Goal: Task Accomplishment & Management: Use online tool/utility

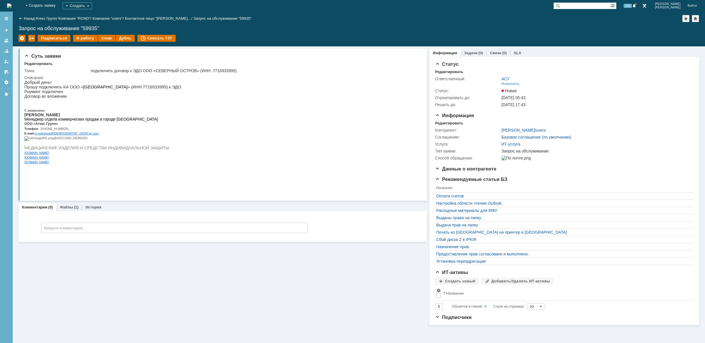
click at [12, 6] on img at bounding box center [9, 5] width 5 height 5
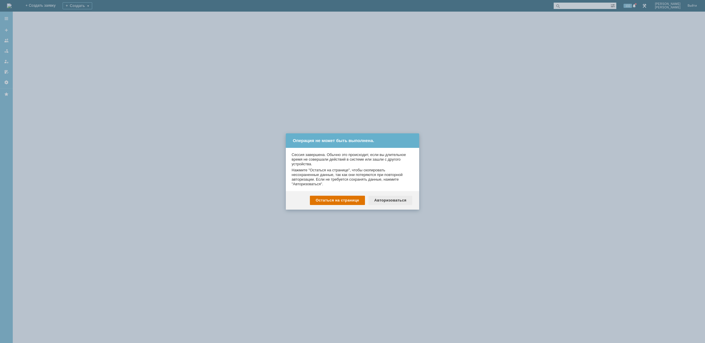
click at [384, 200] on div "Авторизоваться" at bounding box center [390, 200] width 44 height 9
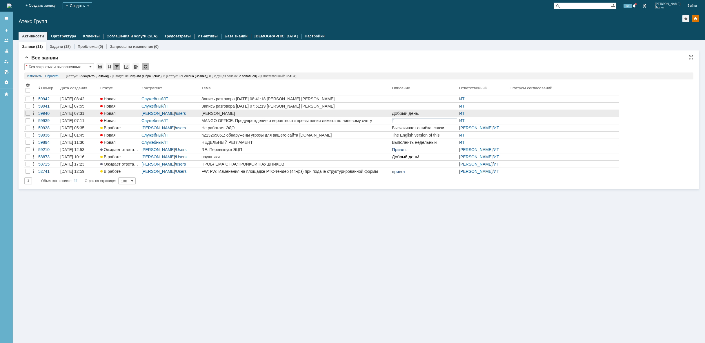
click at [288, 113] on div "[PERSON_NAME]" at bounding box center [295, 113] width 188 height 5
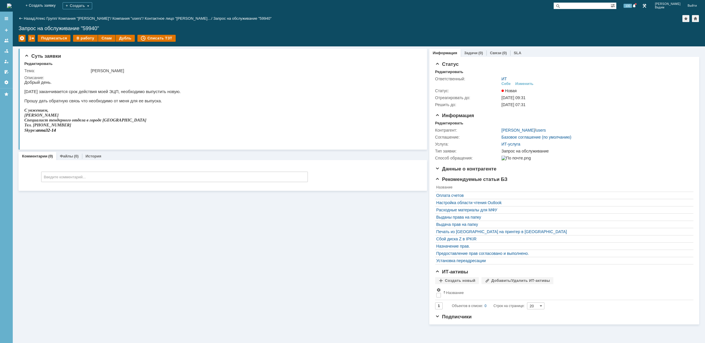
click at [12, 4] on img at bounding box center [9, 5] width 5 height 5
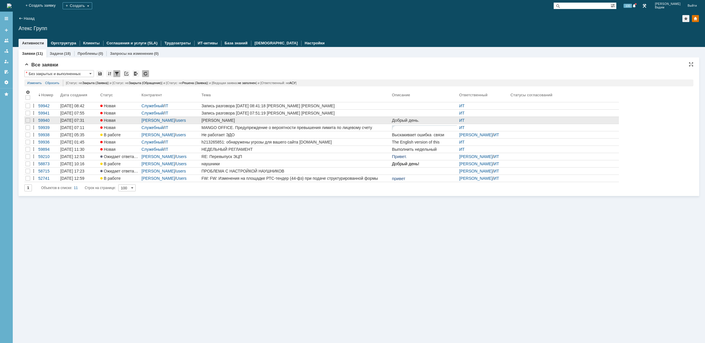
click at [228, 120] on div "[PERSON_NAME]" at bounding box center [295, 120] width 188 height 5
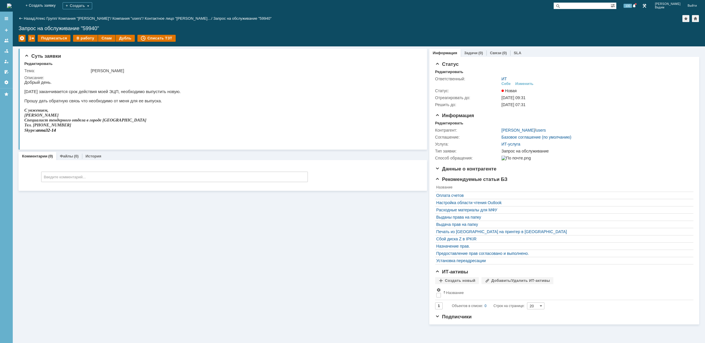
click at [12, 6] on img at bounding box center [9, 5] width 5 height 5
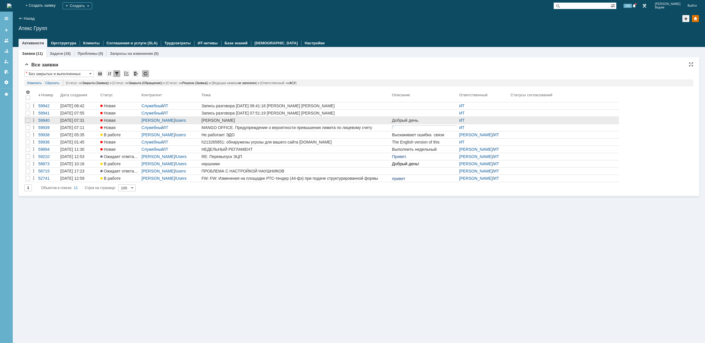
click at [245, 119] on div "[PERSON_NAME]" at bounding box center [295, 120] width 188 height 5
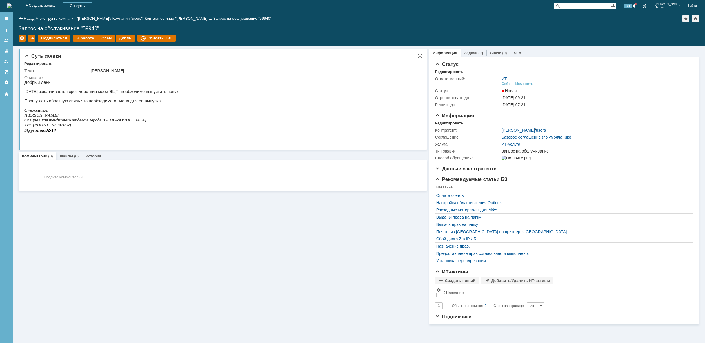
click at [203, 110] on html "Добрый день. [DATE] заканчивается срок действия моей ЭЦП, необходимо выпустить …" at bounding box center [220, 108] width 393 height 57
click at [83, 39] on div "В работу" at bounding box center [85, 38] width 25 height 7
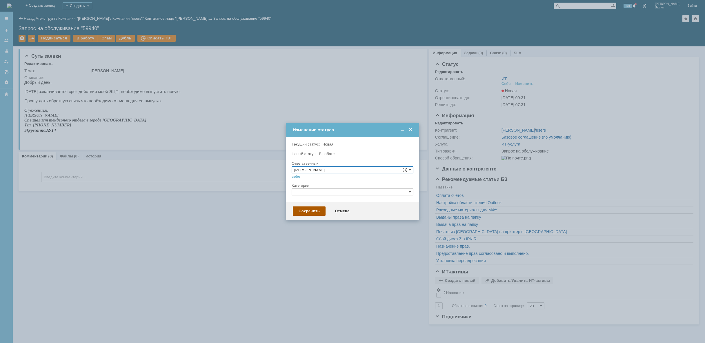
click at [315, 208] on div "Сохранить" at bounding box center [309, 210] width 33 height 9
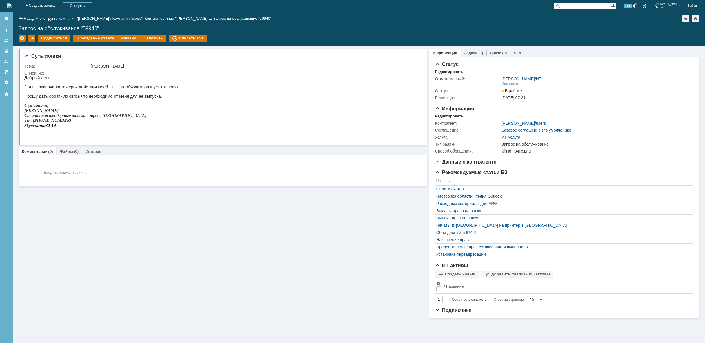
click at [12, 8] on img at bounding box center [9, 5] width 5 height 5
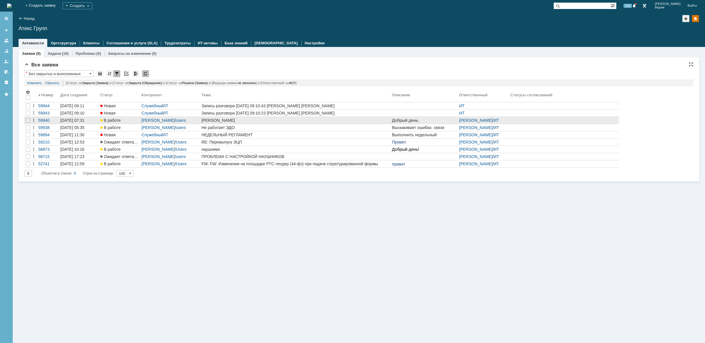
click at [240, 119] on div "[PERSON_NAME]" at bounding box center [295, 120] width 188 height 5
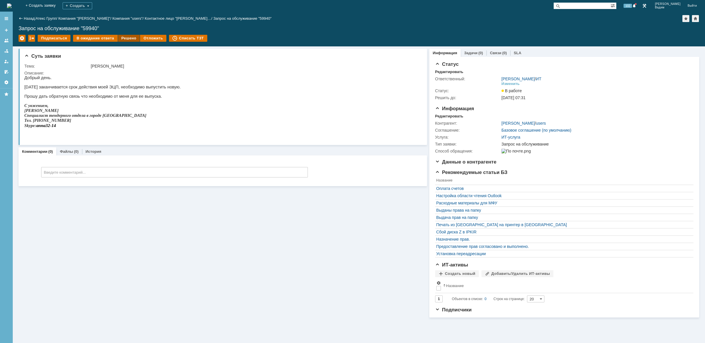
click at [121, 41] on div "Решено" at bounding box center [129, 38] width 22 height 7
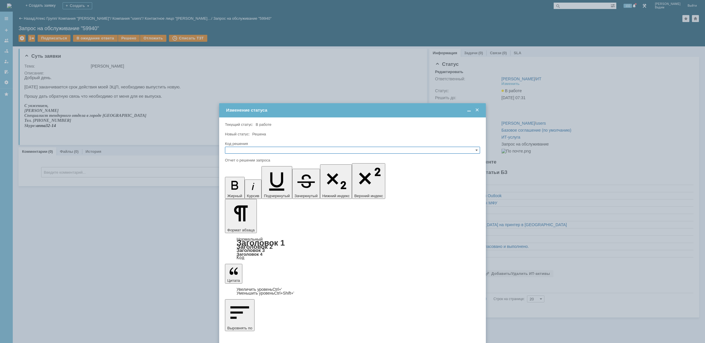
click at [282, 150] on input "text" at bounding box center [352, 150] width 255 height 7
click at [260, 179] on span "Решено" at bounding box center [352, 178] width 250 height 5
type input "Решено"
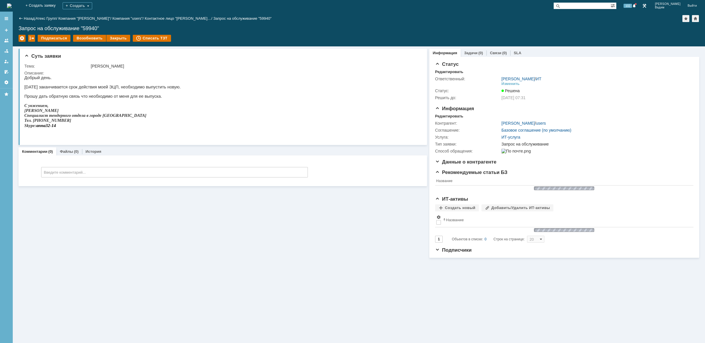
click at [12, 8] on img at bounding box center [9, 5] width 5 height 5
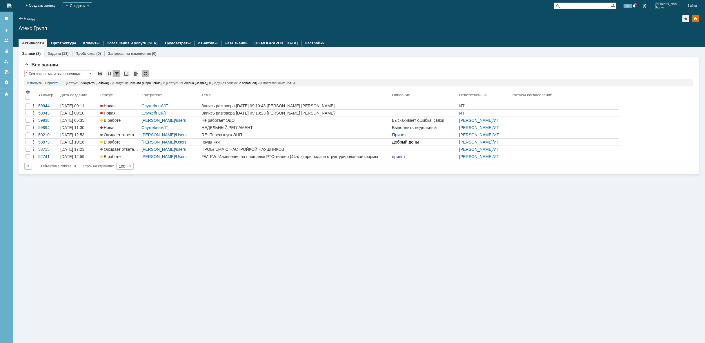
click at [12, 7] on img at bounding box center [9, 5] width 5 height 5
click at [12, 3] on img at bounding box center [9, 5] width 5 height 5
click at [12, 5] on img at bounding box center [9, 5] width 5 height 5
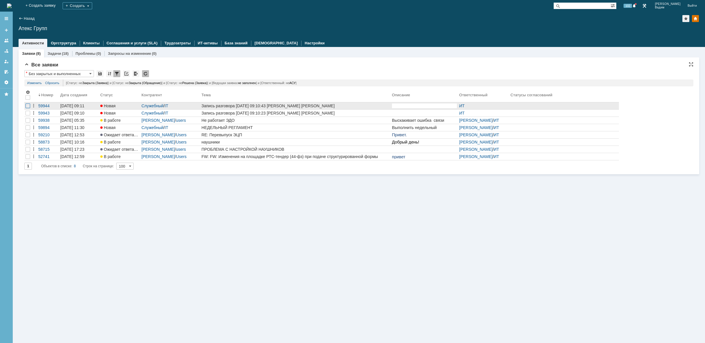
click at [29, 107] on div at bounding box center [27, 105] width 5 height 5
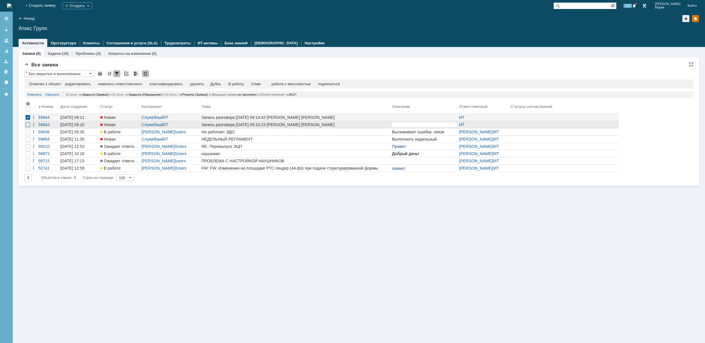
click at [30, 125] on div at bounding box center [27, 124] width 5 height 5
click at [184, 85] on div "удалить" at bounding box center [184, 84] width 14 height 5
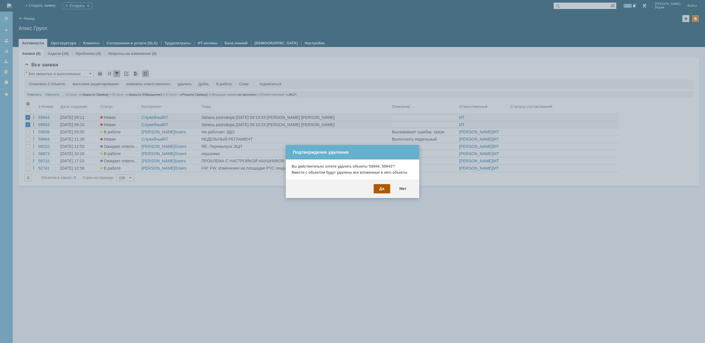
click at [380, 188] on div "Да" at bounding box center [381, 188] width 17 height 9
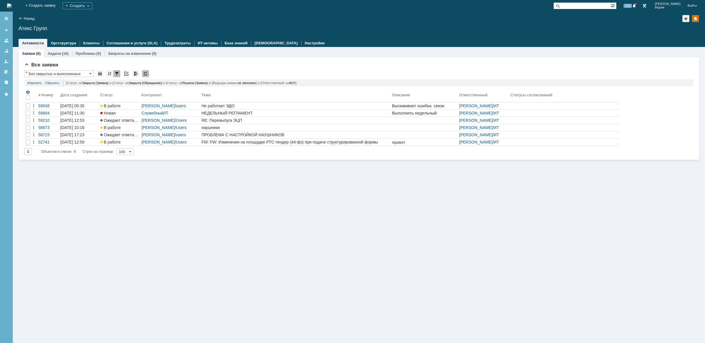
click at [12, 3] on img at bounding box center [9, 5] width 5 height 5
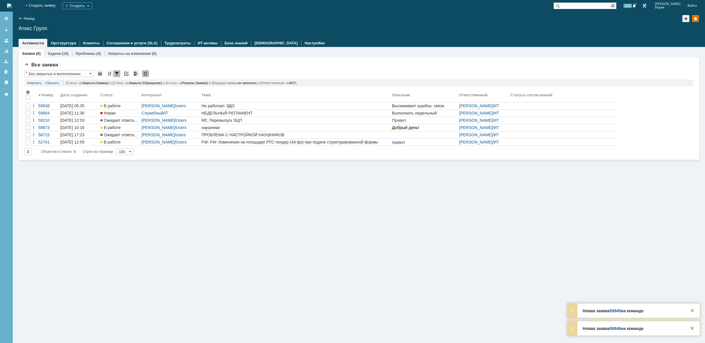
click at [12, 3] on img at bounding box center [9, 5] width 5 height 5
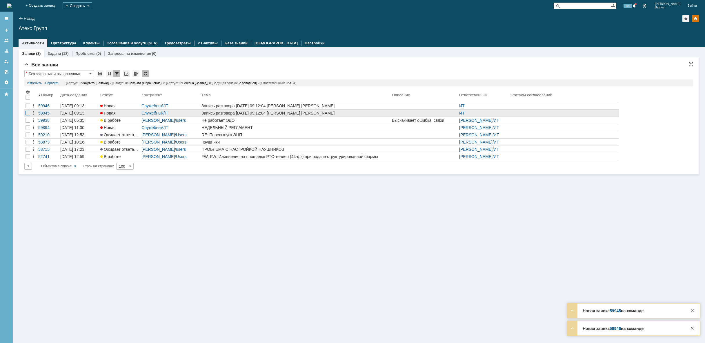
click at [28, 112] on div at bounding box center [27, 113] width 5 height 5
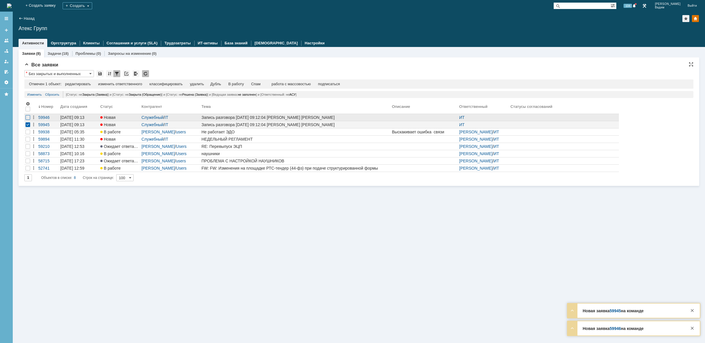
click at [28, 117] on div at bounding box center [27, 117] width 5 height 5
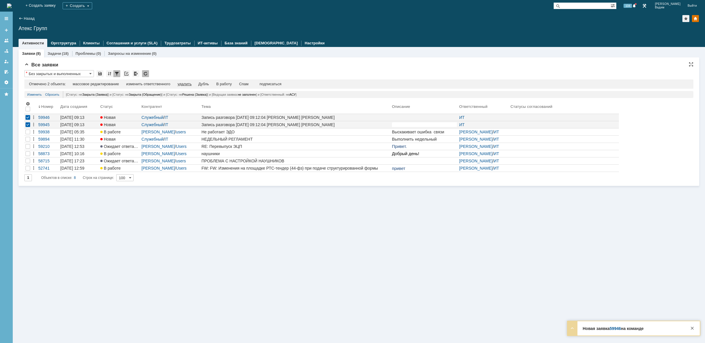
click at [184, 85] on div "удалить" at bounding box center [184, 84] width 14 height 5
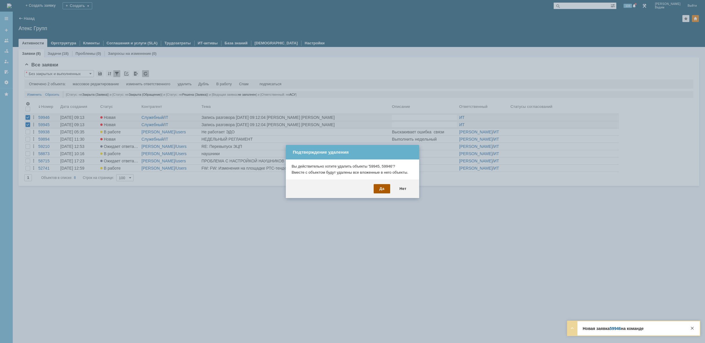
click at [383, 189] on div "Да" at bounding box center [381, 188] width 17 height 9
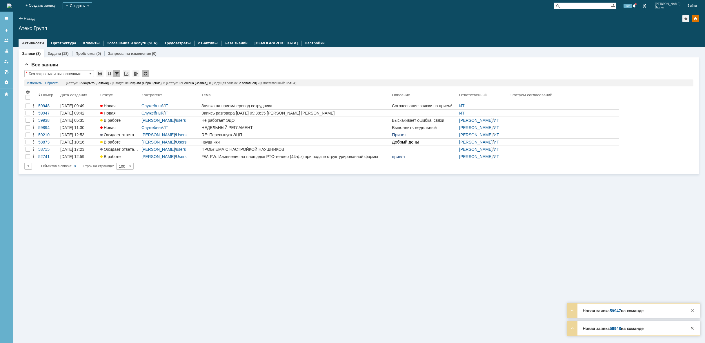
click at [12, 7] on img at bounding box center [9, 5] width 5 height 5
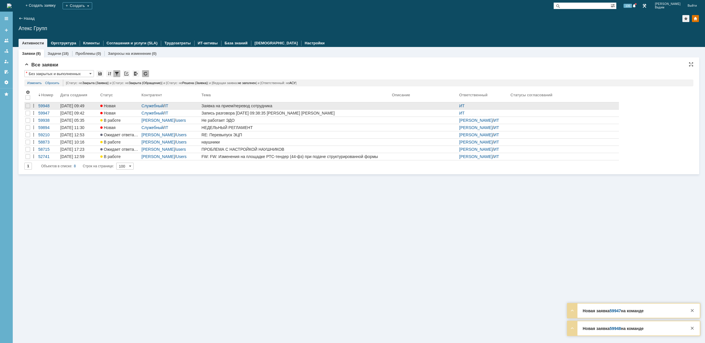
click at [290, 104] on div "Заявка на прием/перевод сотрудника" at bounding box center [295, 105] width 188 height 5
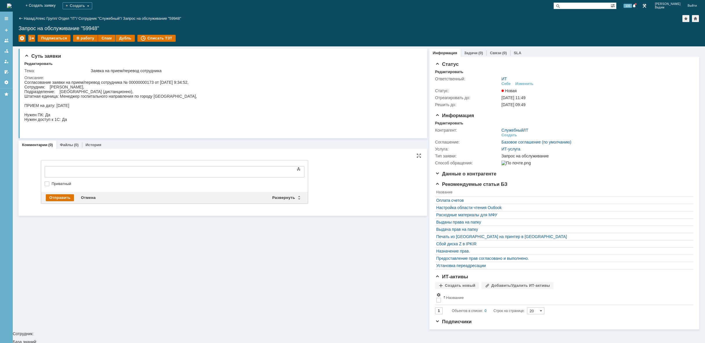
click at [90, 173] on div at bounding box center [92, 171] width 82 height 5
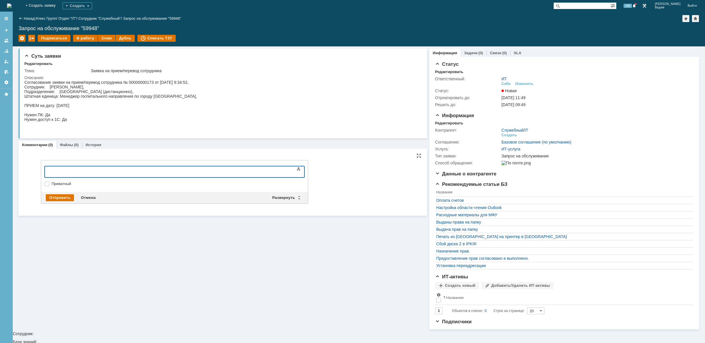
click at [84, 168] on body at bounding box center [91, 171] width 87 height 10
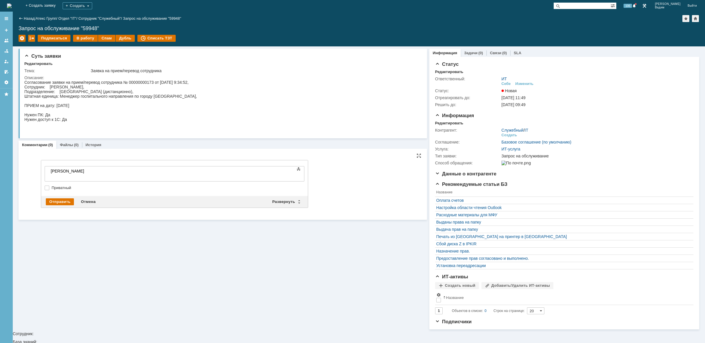
drag, startPoint x: 121, startPoint y: 170, endPoint x: 115, endPoint y: 168, distance: 7.0
click at [121, 170] on div "[PERSON_NAME]" at bounding box center [92, 171] width 82 height 5
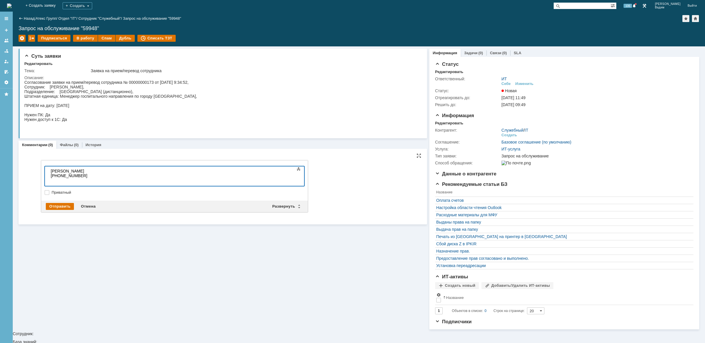
scroll to position [48, 2]
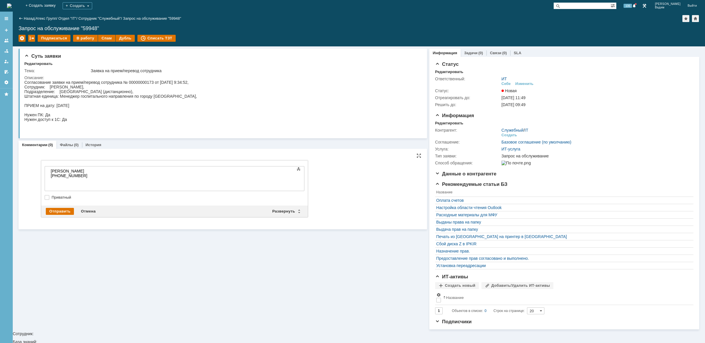
click at [63, 185] on div at bounding box center [92, 185] width 82 height 5
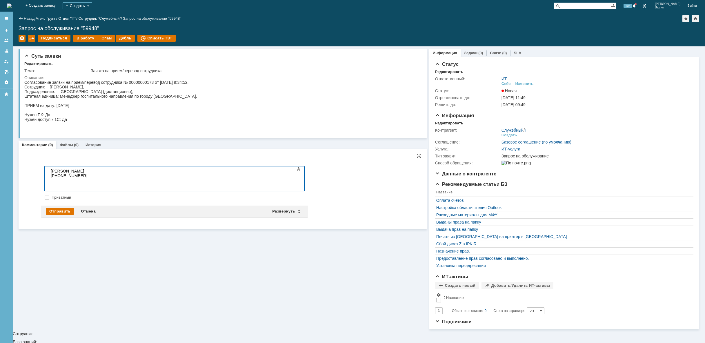
click at [66, 181] on div at bounding box center [92, 180] width 82 height 5
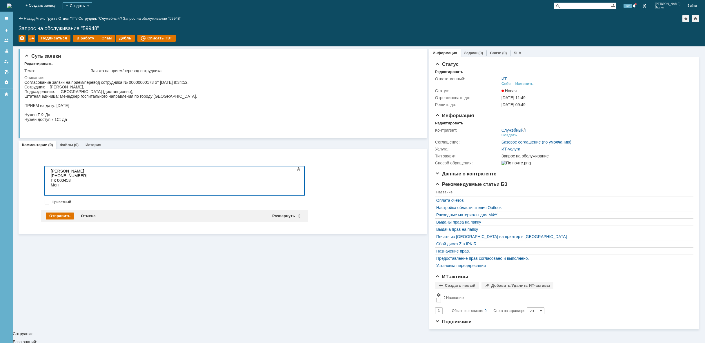
click at [79, 185] on div "Мон" at bounding box center [92, 185] width 82 height 5
click at [62, 217] on div "Отправить" at bounding box center [60, 215] width 28 height 7
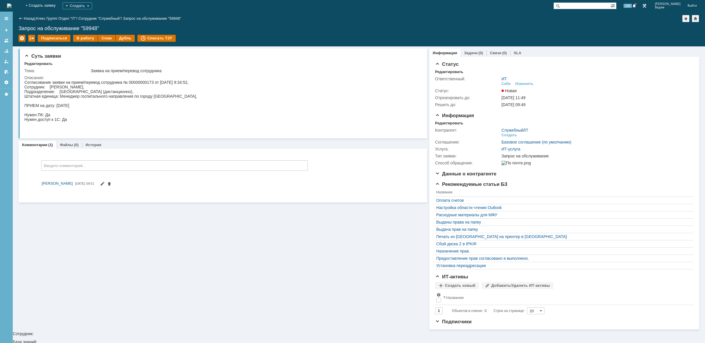
scroll to position [0, 0]
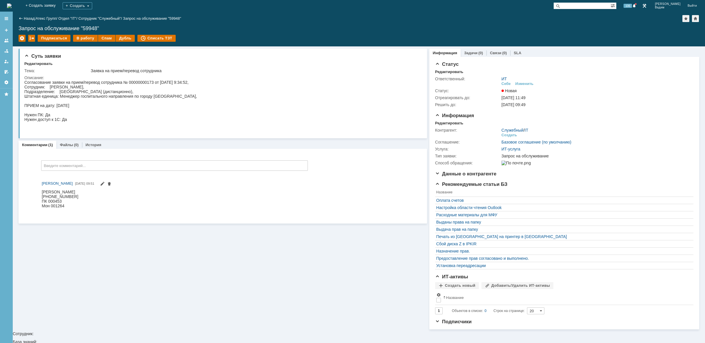
click at [12, 7] on img at bounding box center [9, 5] width 5 height 5
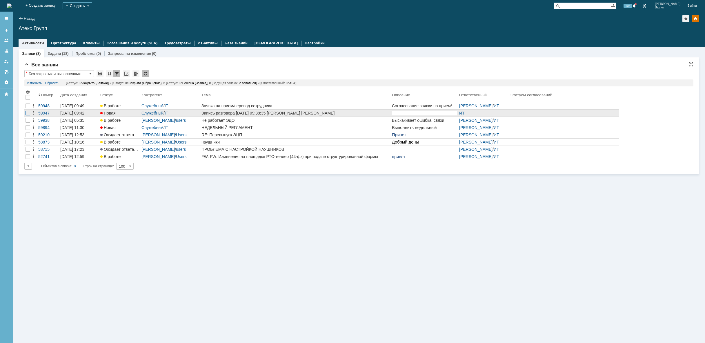
click at [28, 112] on div at bounding box center [27, 113] width 5 height 5
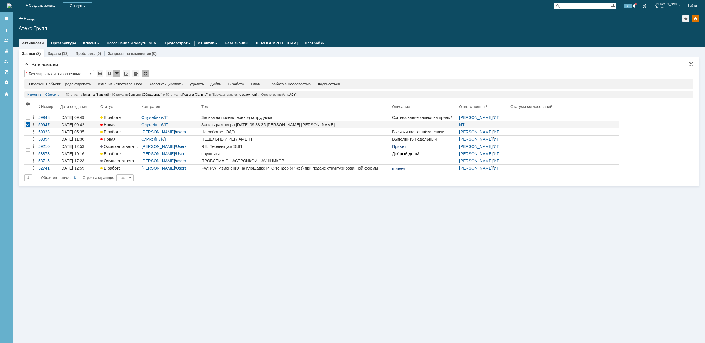
click at [196, 84] on div "удалить" at bounding box center [197, 84] width 14 height 5
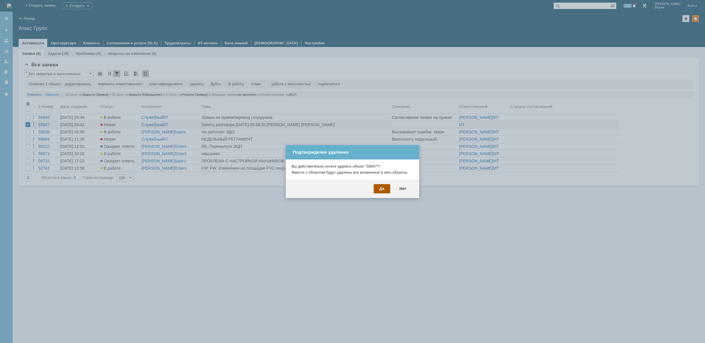
click at [384, 193] on div "Да" at bounding box center [381, 188] width 17 height 9
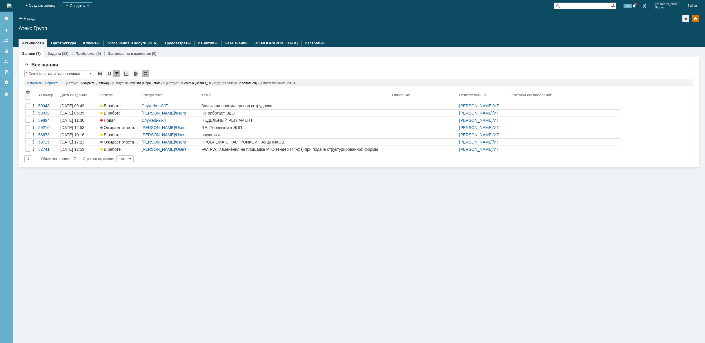
click at [324, 215] on div "Заявки (7) Задачи (18) Проблемы (0) Запросы на изменение (0) Все заявки * Без з…" at bounding box center [359, 195] width 692 height 296
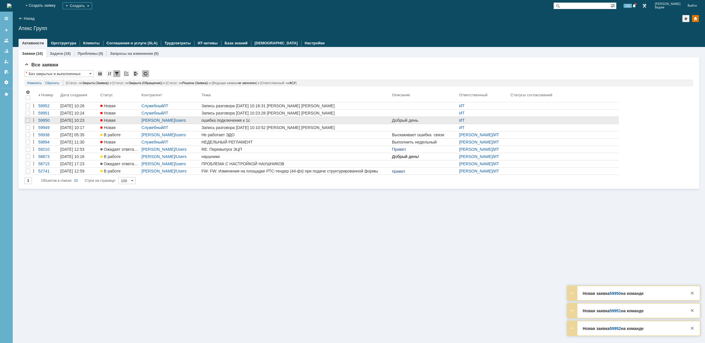
click at [239, 121] on div "ошибка подключения к 1с" at bounding box center [295, 120] width 188 height 5
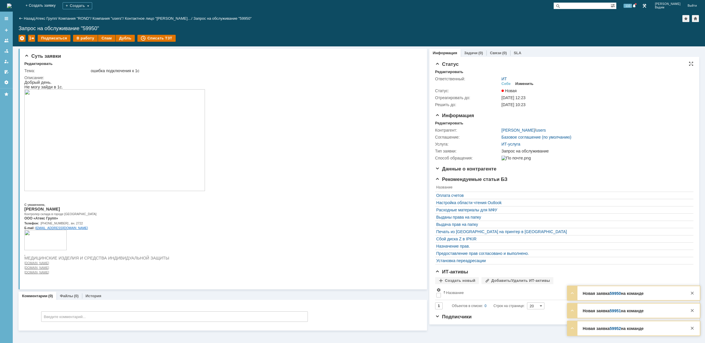
click at [529, 82] on div "Изменить" at bounding box center [524, 83] width 18 height 5
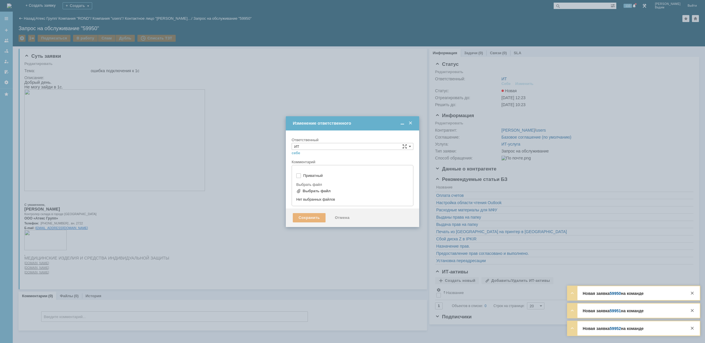
type input "[не указано]"
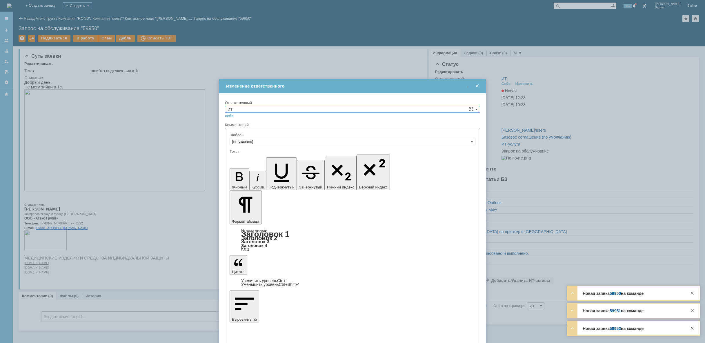
click at [295, 109] on input "ИТ" at bounding box center [352, 109] width 255 height 7
click at [271, 157] on span "АСУ" at bounding box center [352, 157] width 250 height 5
type input "АСУ"
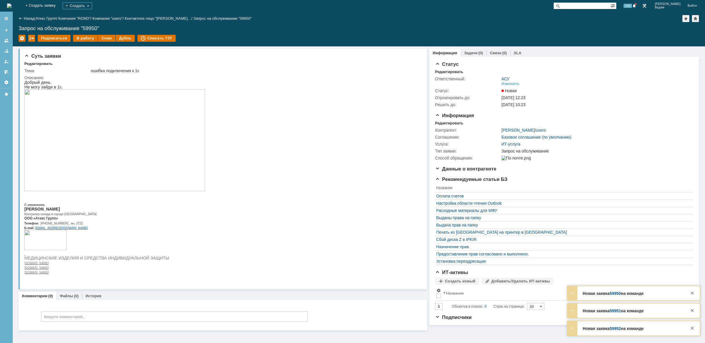
click at [12, 6] on img at bounding box center [9, 5] width 5 height 5
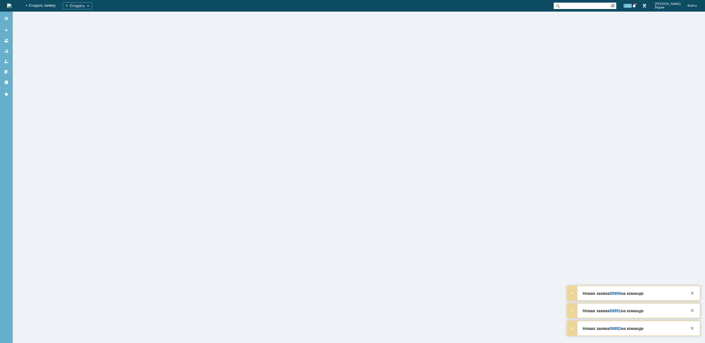
click at [12, 6] on img at bounding box center [9, 5] width 5 height 5
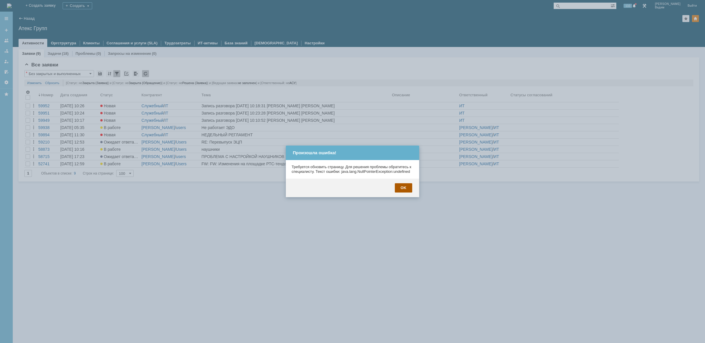
click at [405, 188] on div "OK" at bounding box center [403, 187] width 17 height 9
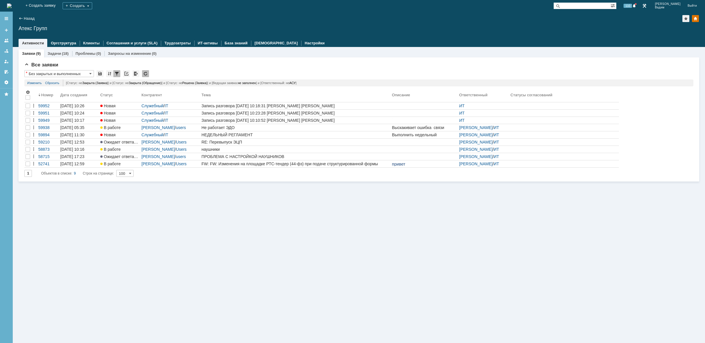
click at [12, 8] on img at bounding box center [9, 5] width 5 height 5
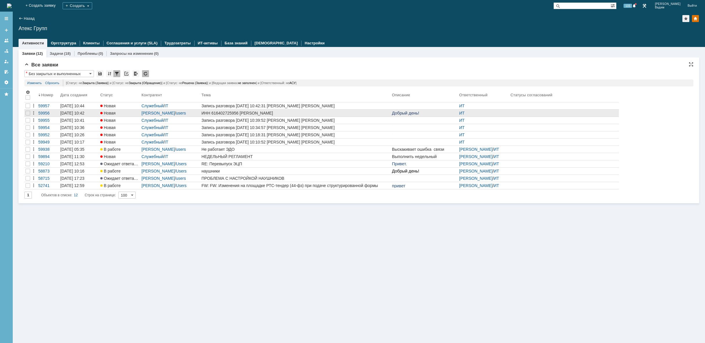
click at [300, 111] on div "ИНН 616402725956 [PERSON_NAME]" at bounding box center [295, 113] width 188 height 5
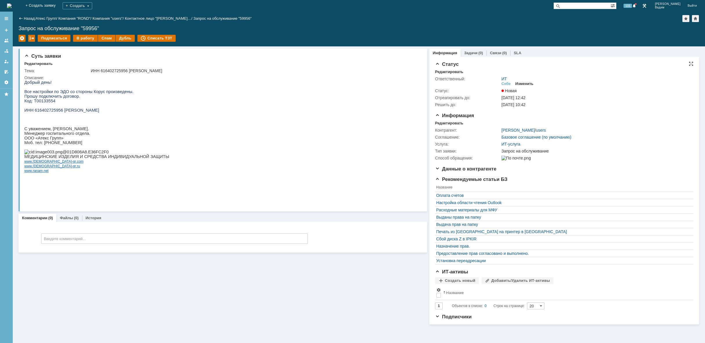
click at [525, 85] on div "Изменить" at bounding box center [524, 83] width 18 height 5
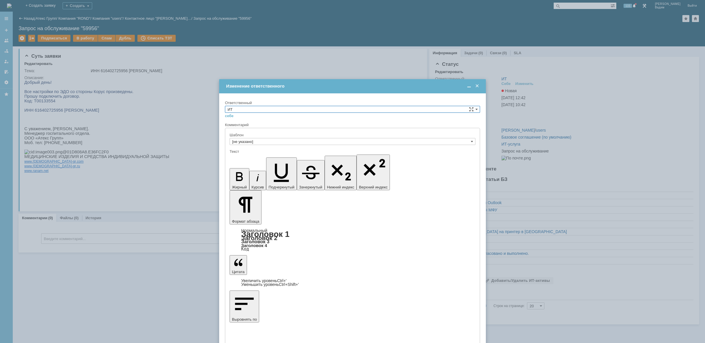
click at [262, 109] on input "ИТ" at bounding box center [352, 109] width 255 height 7
click at [257, 155] on span "АСУ" at bounding box center [352, 157] width 250 height 5
type input "АСУ"
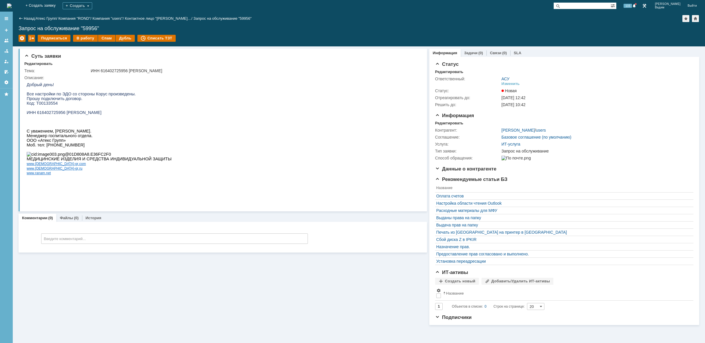
click at [12, 3] on img at bounding box center [9, 5] width 5 height 5
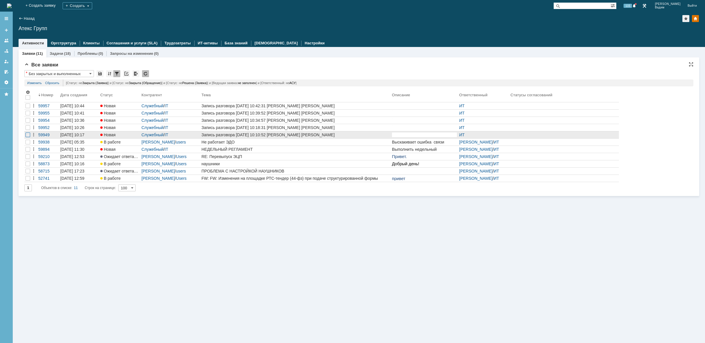
click at [28, 135] on div at bounding box center [27, 134] width 5 height 5
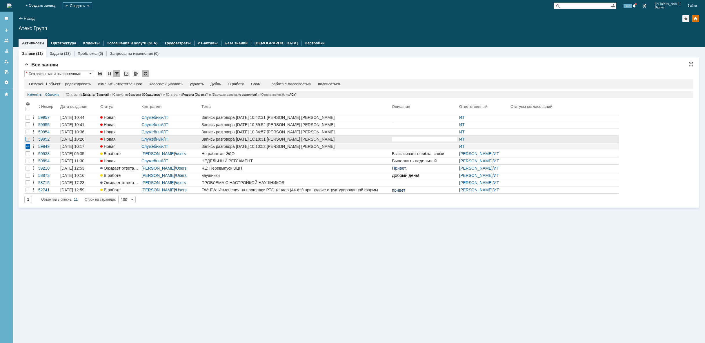
click at [27, 138] on div at bounding box center [27, 139] width 5 height 5
click at [27, 133] on div at bounding box center [27, 131] width 5 height 5
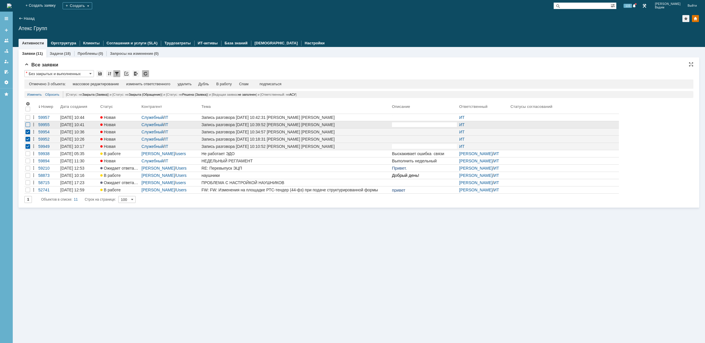
click at [26, 124] on div at bounding box center [27, 124] width 5 height 5
click at [25, 119] on div at bounding box center [27, 117] width 7 height 7
click at [189, 87] on td "удалить" at bounding box center [186, 84] width 21 height 5
click at [190, 85] on div "удалить" at bounding box center [186, 84] width 14 height 5
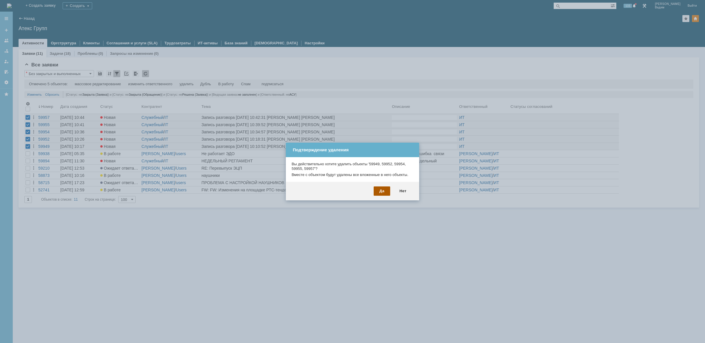
click at [381, 191] on div "Да" at bounding box center [381, 190] width 17 height 9
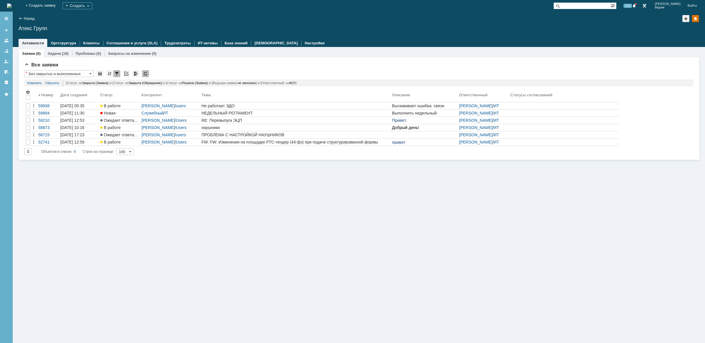
click at [12, 6] on img at bounding box center [9, 5] width 5 height 5
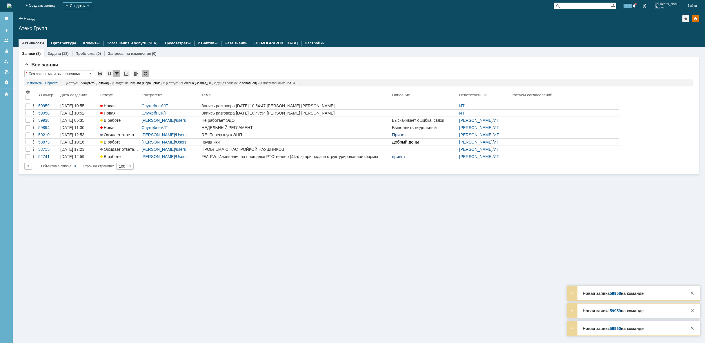
click at [12, 5] on img at bounding box center [9, 5] width 5 height 5
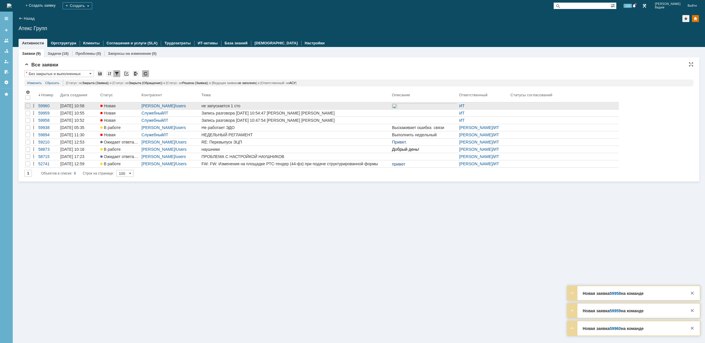
click at [234, 106] on div "не запускается 1 сто" at bounding box center [295, 105] width 188 height 5
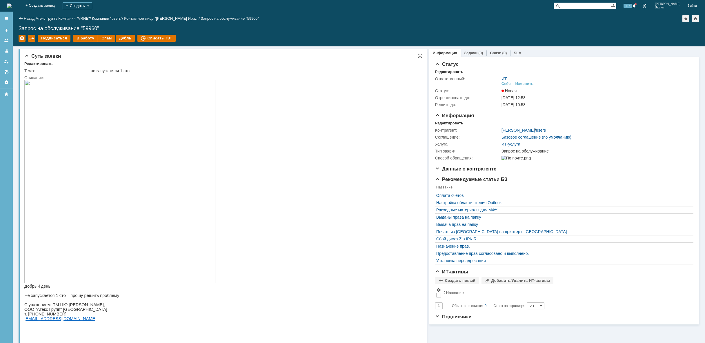
click at [183, 160] on img at bounding box center [119, 181] width 191 height 203
click at [86, 39] on div "В работу" at bounding box center [85, 38] width 25 height 7
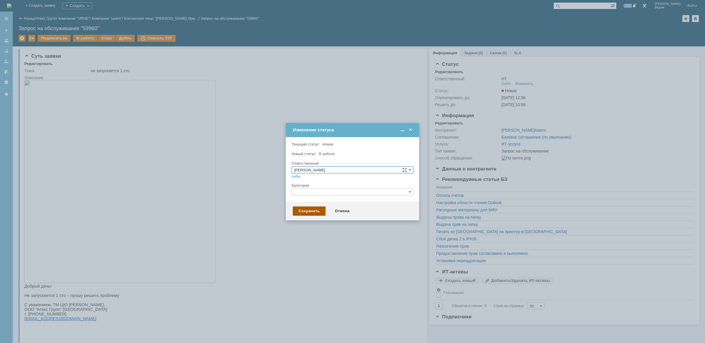
click at [313, 210] on div "Сохранить" at bounding box center [309, 210] width 33 height 9
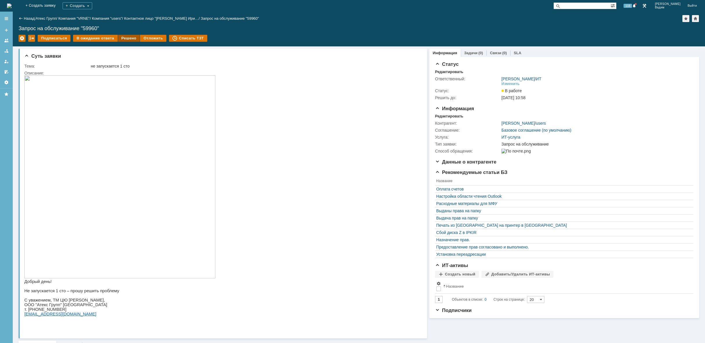
click at [124, 37] on div "Решено" at bounding box center [129, 38] width 22 height 7
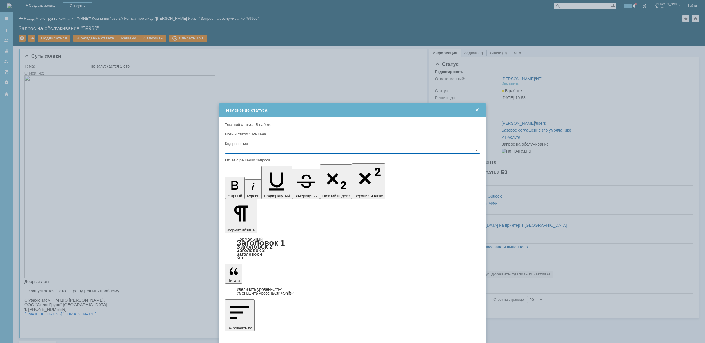
click at [252, 148] on input "text" at bounding box center [352, 150] width 255 height 7
click at [250, 176] on span "Решено" at bounding box center [352, 178] width 250 height 5
type input "Решено"
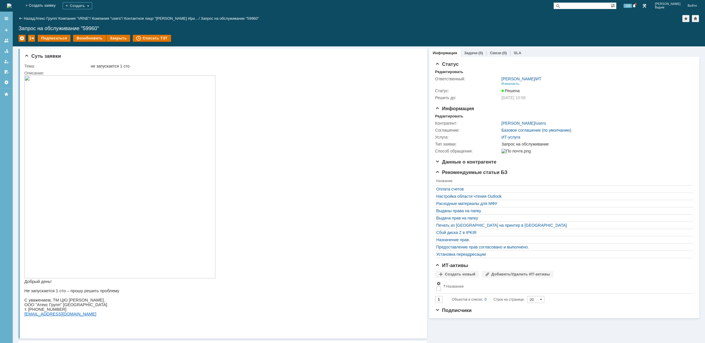
click at [12, 3] on img at bounding box center [9, 5] width 5 height 5
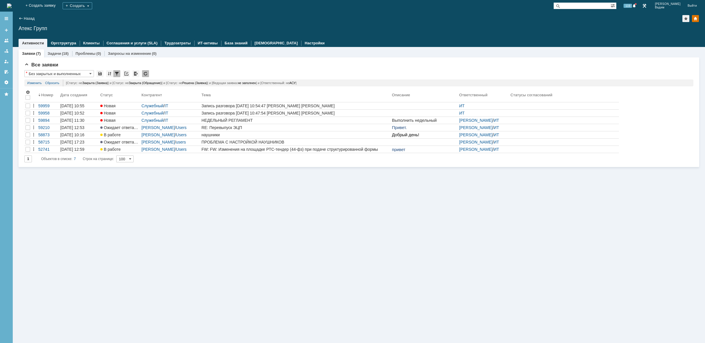
click at [287, 208] on div "Заявки (7) Задачи (18) Проблемы (0) Запросы на изменение (0) Все заявки * Без з…" at bounding box center [359, 195] width 692 height 296
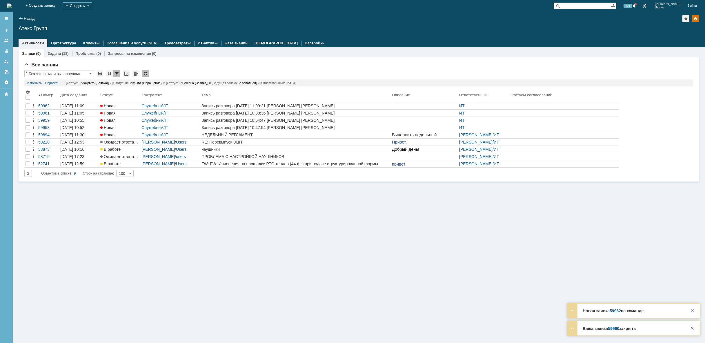
click at [12, 4] on img at bounding box center [9, 5] width 5 height 5
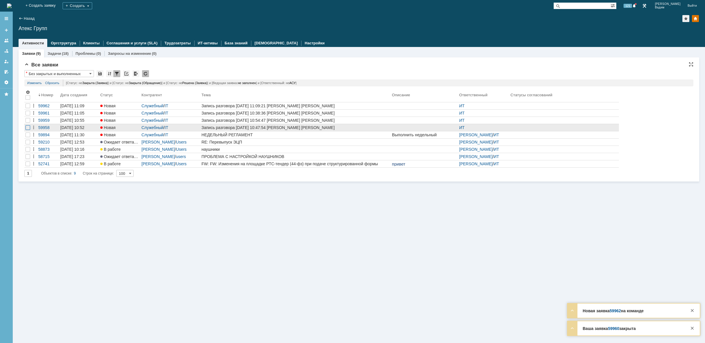
click at [29, 127] on div at bounding box center [27, 127] width 5 height 5
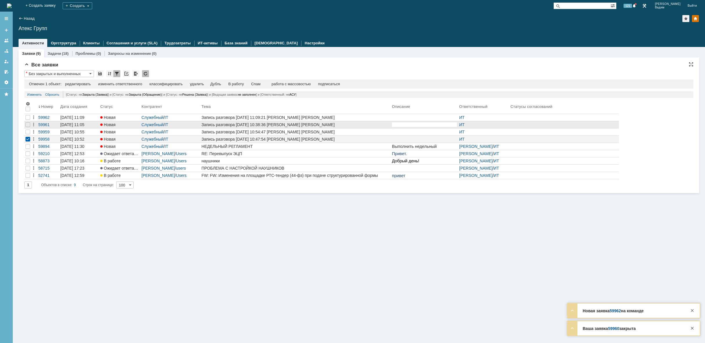
drag, startPoint x: 29, startPoint y: 131, endPoint x: 29, endPoint y: 127, distance: 3.5
click at [29, 129] on div at bounding box center [27, 131] width 5 height 5
drag, startPoint x: 28, startPoint y: 125, endPoint x: 28, endPoint y: 120, distance: 4.6
click at [28, 124] on div at bounding box center [27, 124] width 5 height 5
click at [28, 120] on div at bounding box center [27, 117] width 5 height 5
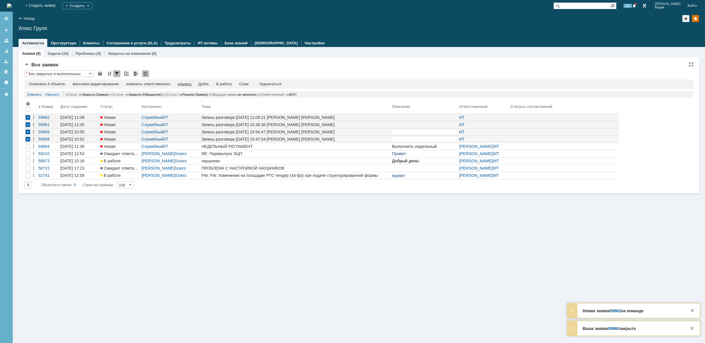
click at [183, 85] on div "удалить" at bounding box center [184, 84] width 14 height 5
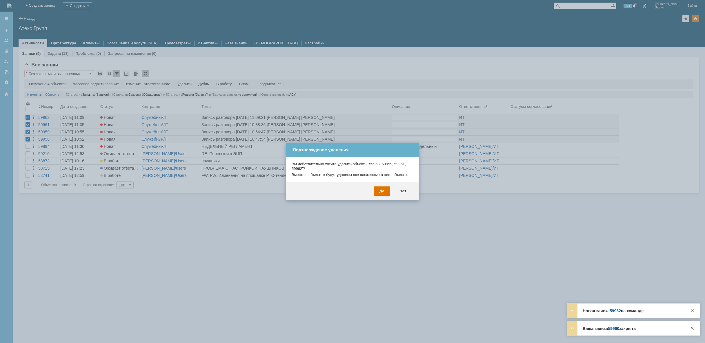
click at [372, 194] on div "Да Нет" at bounding box center [352, 191] width 133 height 19
click at [375, 191] on div "Да" at bounding box center [381, 190] width 17 height 9
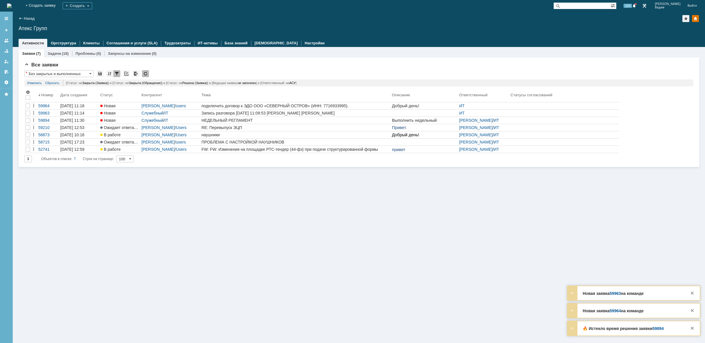
click at [12, 5] on img at bounding box center [9, 5] width 5 height 5
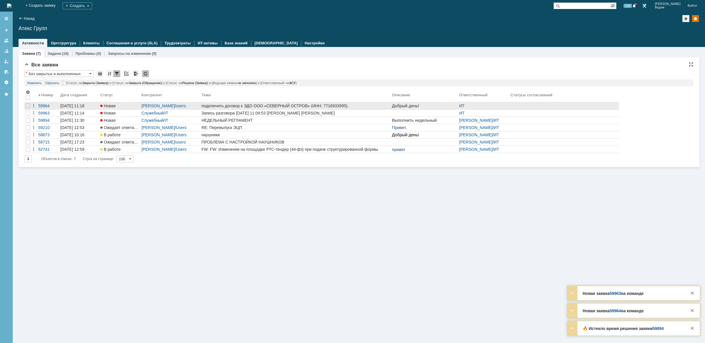
click at [320, 102] on link "подключить договор к ЭДО ООО «СЕВЕРНЫЙ ОСТРОВ» (ИНН: 7716933995)." at bounding box center [295, 105] width 190 height 7
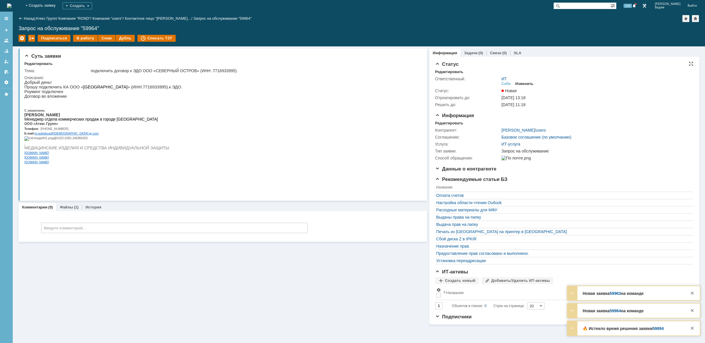
click at [522, 81] on div "Изменить" at bounding box center [524, 83] width 18 height 5
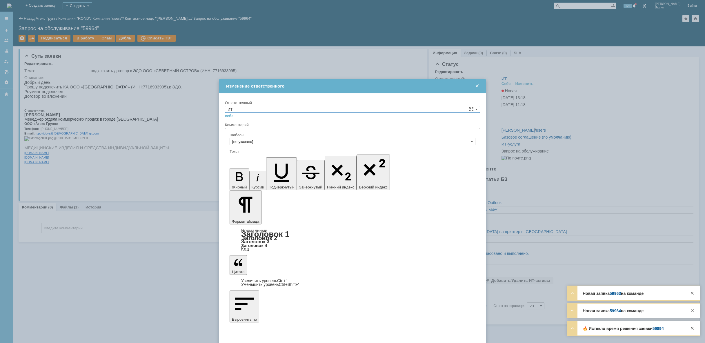
click at [382, 110] on input "ИТ" at bounding box center [352, 109] width 255 height 7
click at [256, 158] on span "АСУ" at bounding box center [352, 157] width 250 height 5
type input "АСУ"
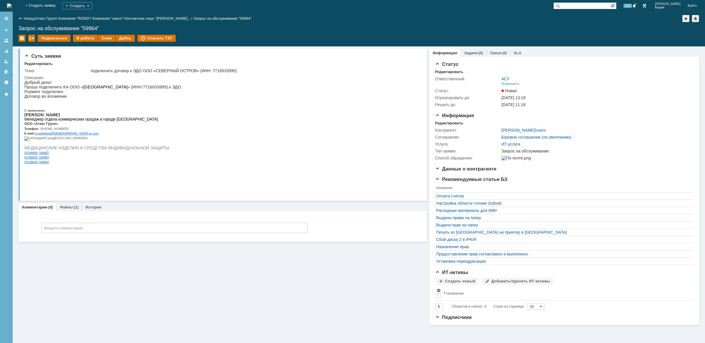
click at [12, 4] on img at bounding box center [9, 5] width 5 height 5
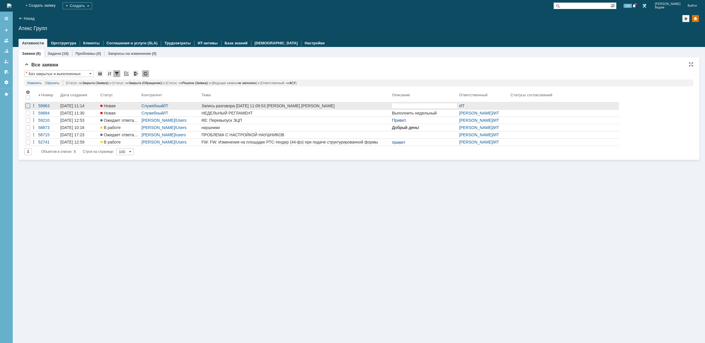
click at [28, 107] on div at bounding box center [27, 105] width 5 height 5
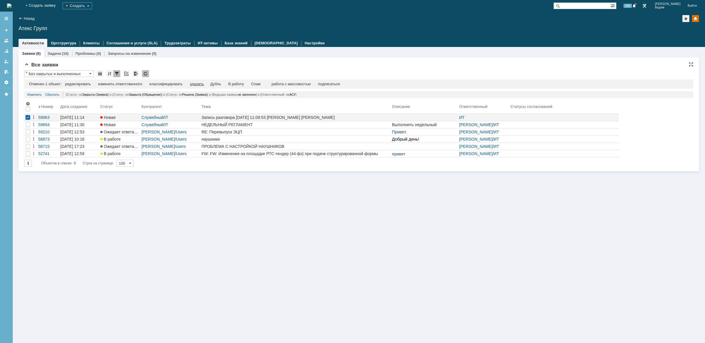
click at [195, 84] on td "удалить" at bounding box center [196, 84] width 21 height 5
click at [199, 84] on div "удалить" at bounding box center [197, 84] width 14 height 5
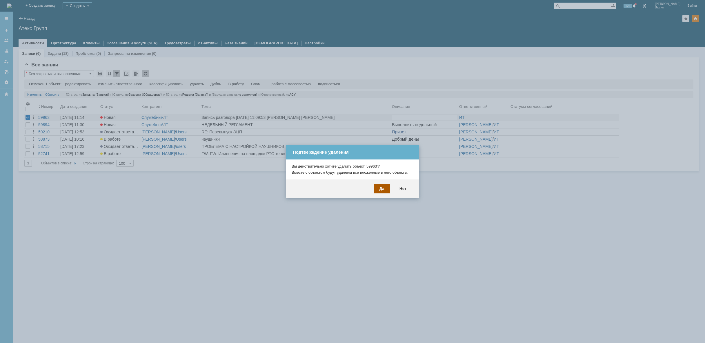
click at [385, 187] on div "Да" at bounding box center [381, 188] width 17 height 9
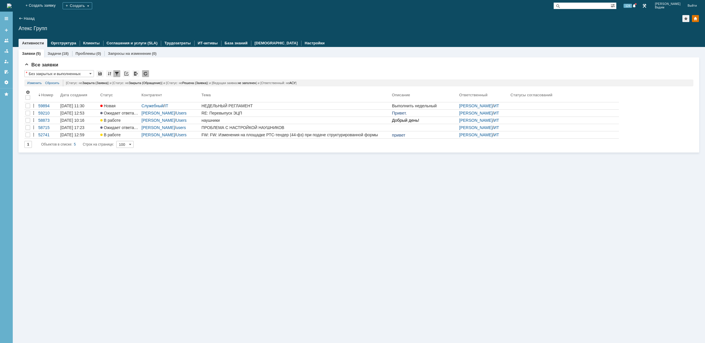
click at [12, 6] on img at bounding box center [9, 5] width 5 height 5
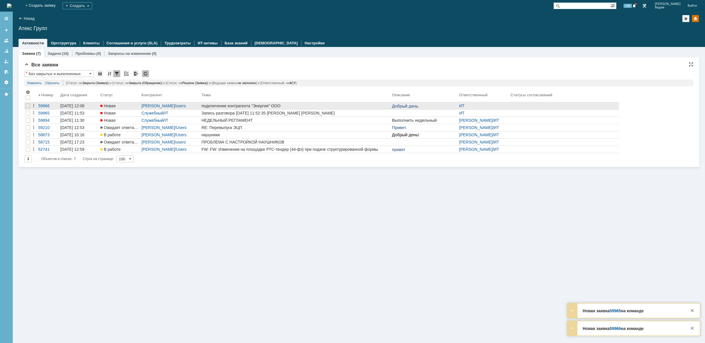
click at [295, 109] on link "подключение контрагента "Энергия" ООО" at bounding box center [295, 105] width 190 height 7
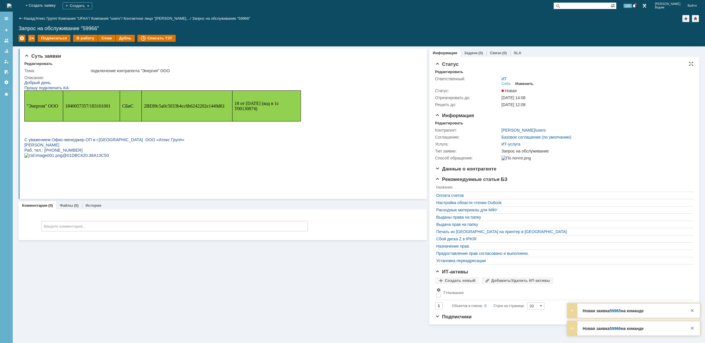
click at [526, 83] on div "Изменить" at bounding box center [524, 83] width 18 height 5
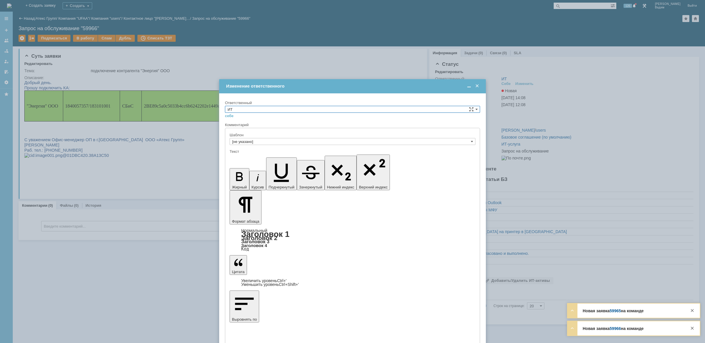
click at [393, 109] on input "ИТ" at bounding box center [352, 109] width 255 height 7
click at [260, 155] on span "АСУ" at bounding box center [352, 157] width 250 height 5
type input "АСУ"
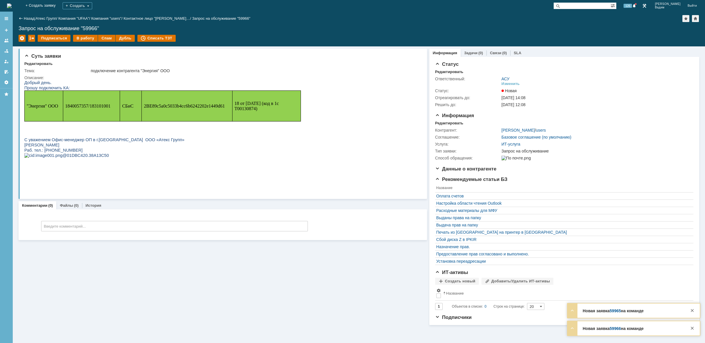
click at [12, 8] on img at bounding box center [9, 5] width 5 height 5
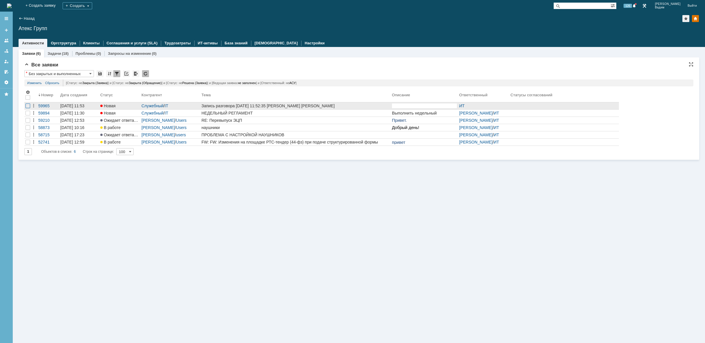
click at [26, 107] on div at bounding box center [27, 105] width 5 height 5
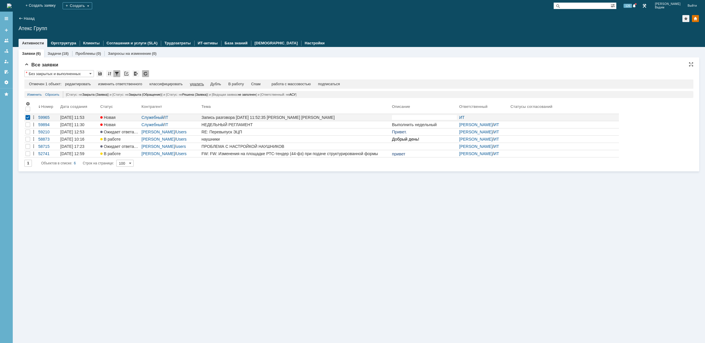
click at [198, 84] on div "удалить" at bounding box center [197, 84] width 14 height 5
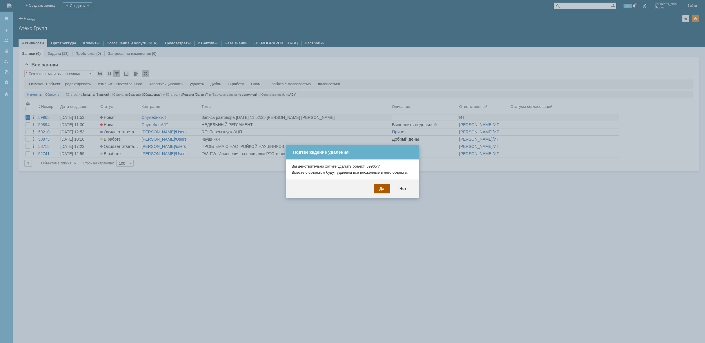
click at [384, 190] on div "Да" at bounding box center [381, 188] width 17 height 9
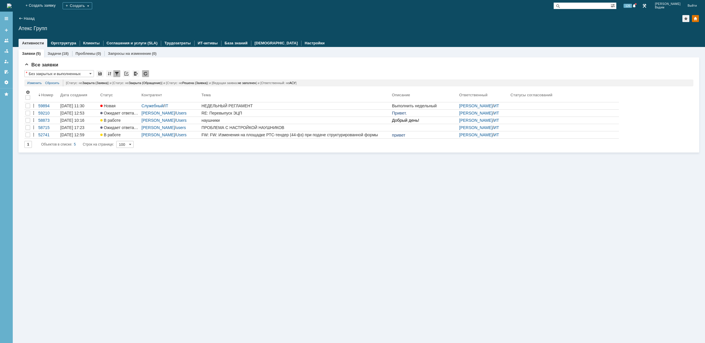
drag, startPoint x: 338, startPoint y: 249, endPoint x: 346, endPoint y: 245, distance: 7.9
click at [339, 249] on div "Заявки (5) Задачи (18) Проблемы (0) Запросы на изменение (0) Все заявки * Без з…" at bounding box center [359, 195] width 692 height 296
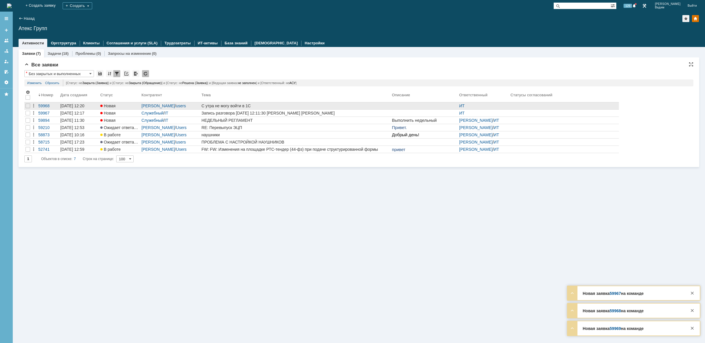
click at [265, 103] on link "С утра не могу войти в 1С" at bounding box center [295, 105] width 190 height 7
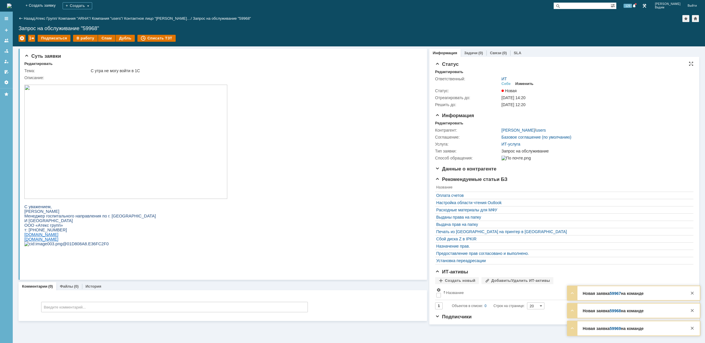
click at [525, 85] on div "Изменить" at bounding box center [524, 83] width 18 height 5
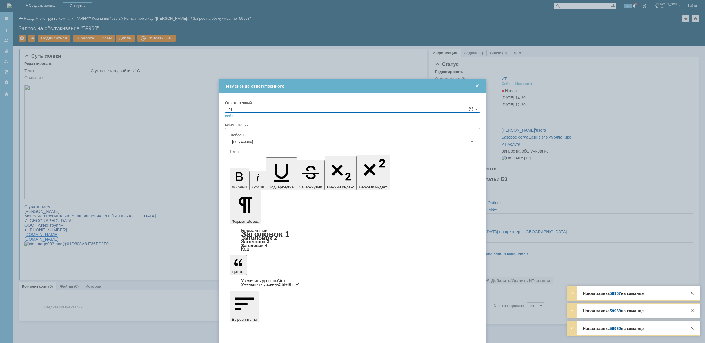
click at [364, 111] on input "ИТ" at bounding box center [352, 109] width 255 height 7
click at [298, 156] on span "АСУ" at bounding box center [352, 157] width 250 height 5
type input "АСУ"
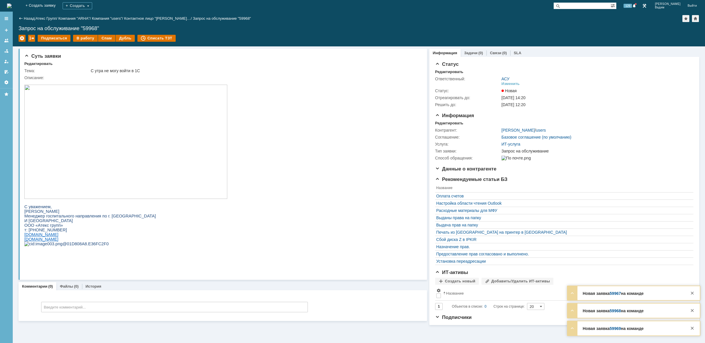
click at [12, 7] on img at bounding box center [9, 5] width 5 height 5
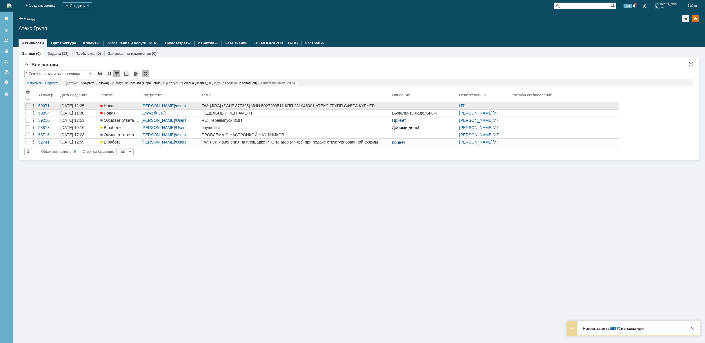
click at [303, 105] on div "FW: [JIRA] (SALE-877325) ИНН 5027203511 КПП 231045001 АТЕКС ГРУПП СФЕРА КУРЬЕР …" at bounding box center [295, 105] width 188 height 5
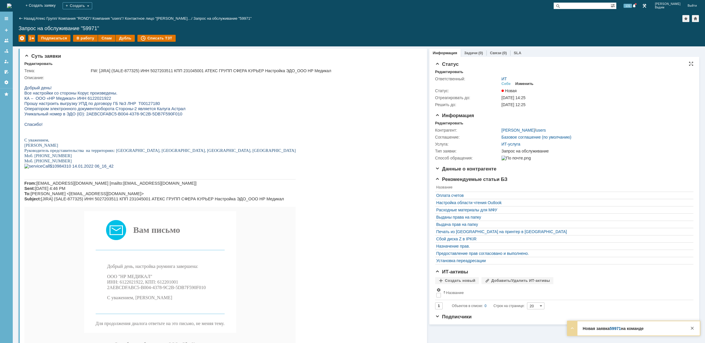
click at [525, 82] on div "Изменить" at bounding box center [524, 83] width 18 height 5
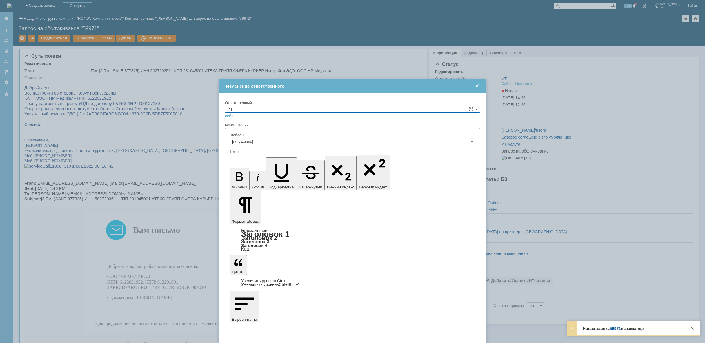
click at [275, 112] on input "ИТ" at bounding box center [352, 109] width 255 height 7
click at [262, 157] on span "АСУ" at bounding box center [352, 157] width 250 height 5
type input "АСУ"
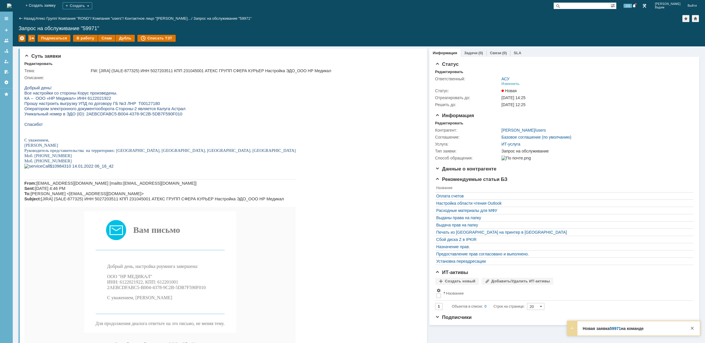
click at [12, 4] on img at bounding box center [9, 5] width 5 height 5
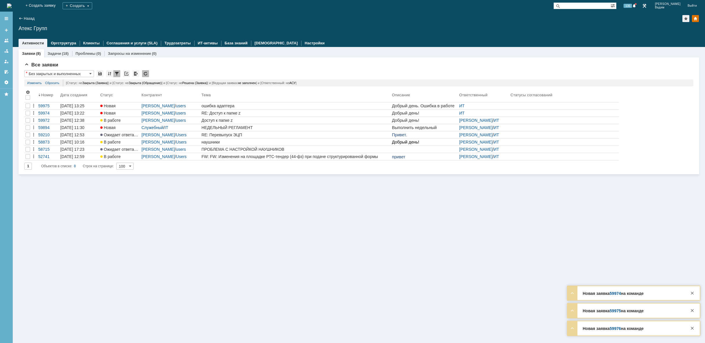
click at [12, 8] on img at bounding box center [9, 5] width 5 height 5
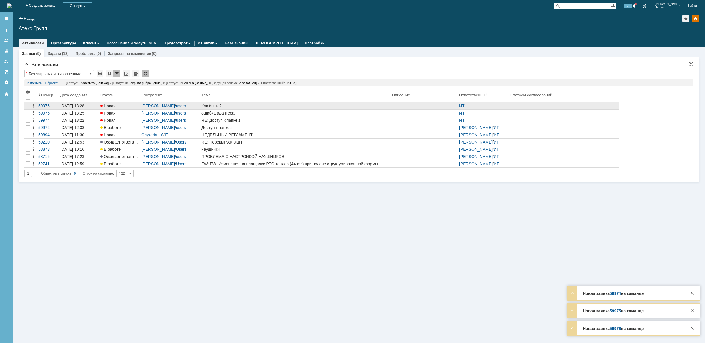
click at [231, 103] on link "Как быть ?" at bounding box center [295, 105] width 190 height 7
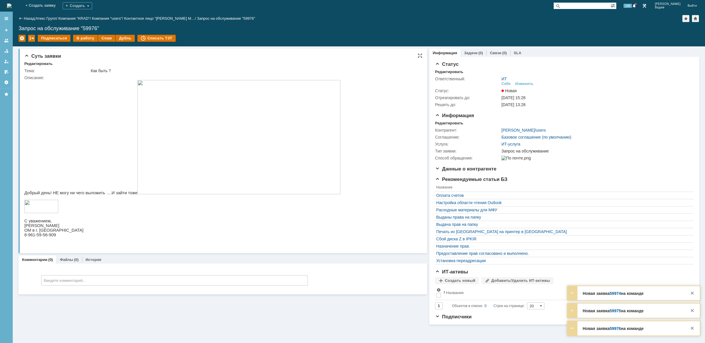
click at [208, 147] on img at bounding box center [238, 137] width 203 height 114
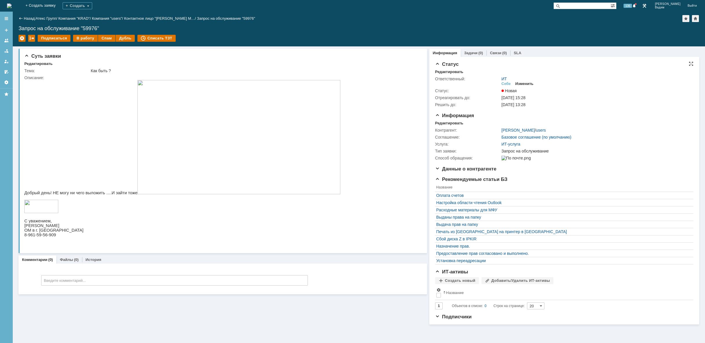
click at [526, 85] on div "Изменить" at bounding box center [524, 83] width 18 height 5
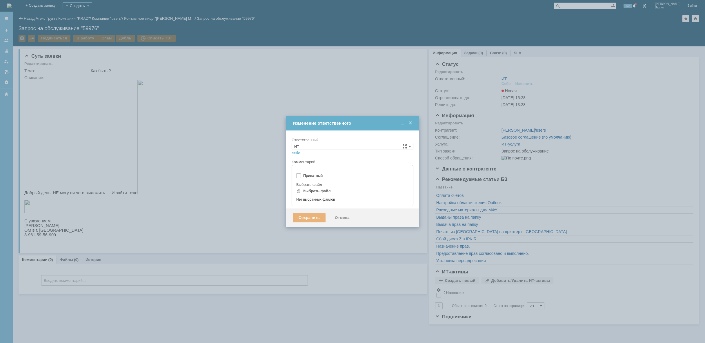
type input "[не указано]"
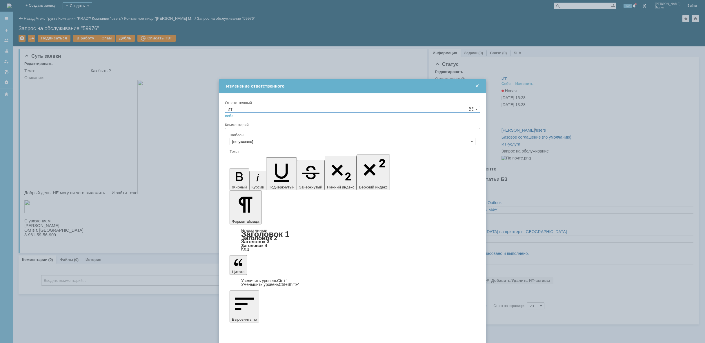
click at [286, 106] on input "ИТ" at bounding box center [352, 109] width 255 height 7
click at [256, 155] on span "АСУ" at bounding box center [352, 157] width 250 height 5
type input "АСУ"
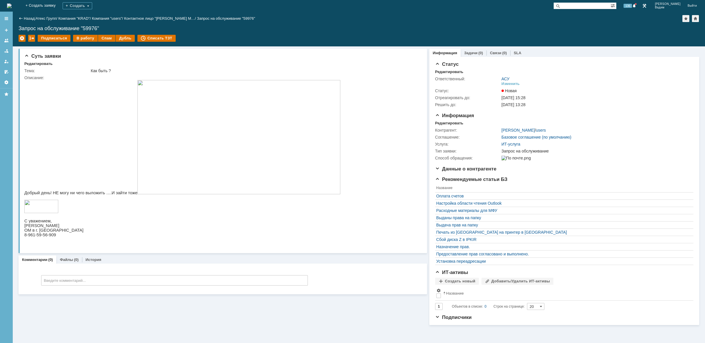
click at [12, 8] on img at bounding box center [9, 5] width 5 height 5
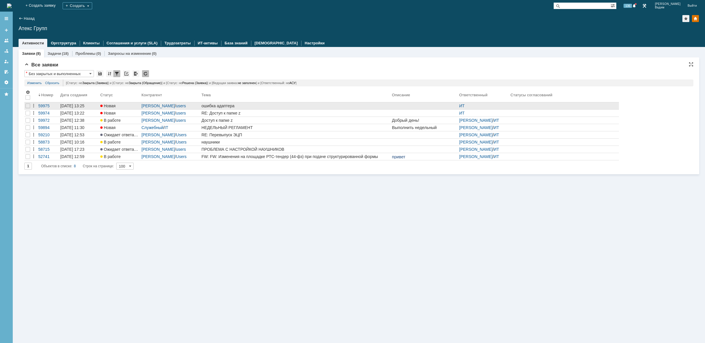
click at [253, 104] on div "ошибка адаптера" at bounding box center [295, 105] width 188 height 5
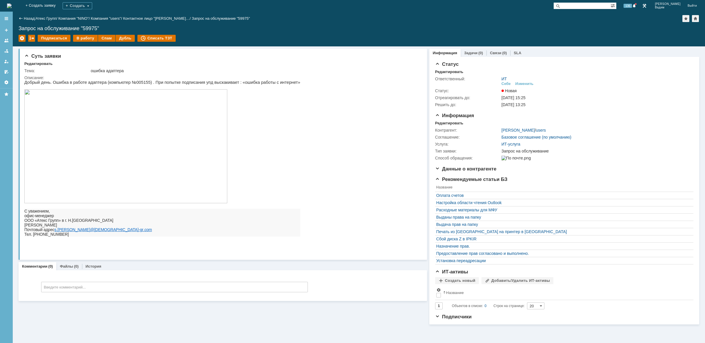
click at [131, 154] on img at bounding box center [125, 146] width 203 height 114
click at [528, 84] on div "Изменить" at bounding box center [524, 83] width 18 height 5
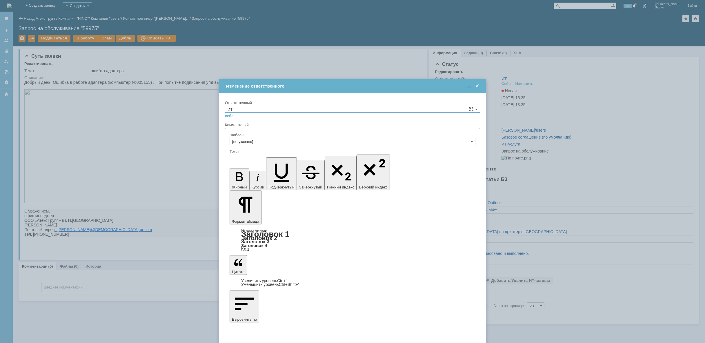
click at [297, 106] on input "ИТ" at bounding box center [352, 109] width 255 height 7
click at [248, 157] on span "АСУ" at bounding box center [352, 157] width 250 height 5
type input "АСУ"
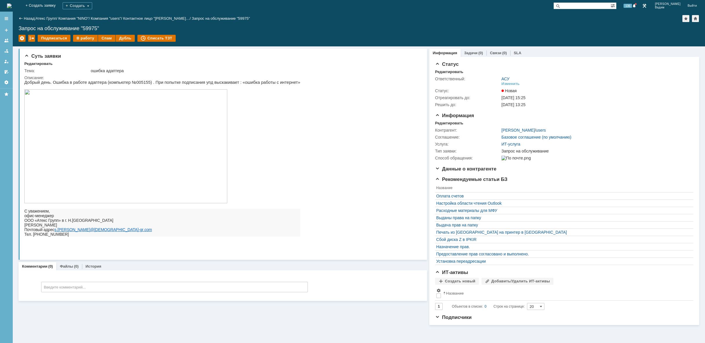
click at [12, 6] on img at bounding box center [9, 5] width 5 height 5
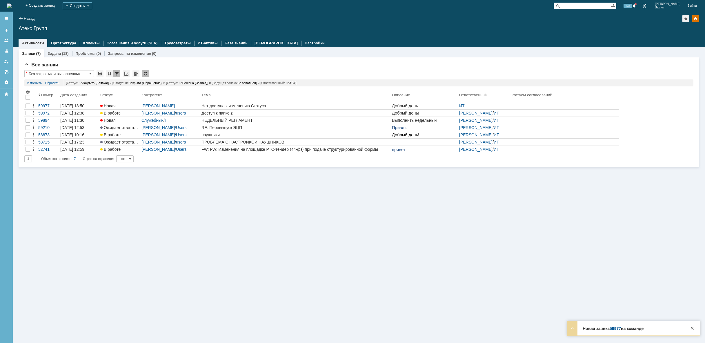
click at [12, 3] on img at bounding box center [9, 5] width 5 height 5
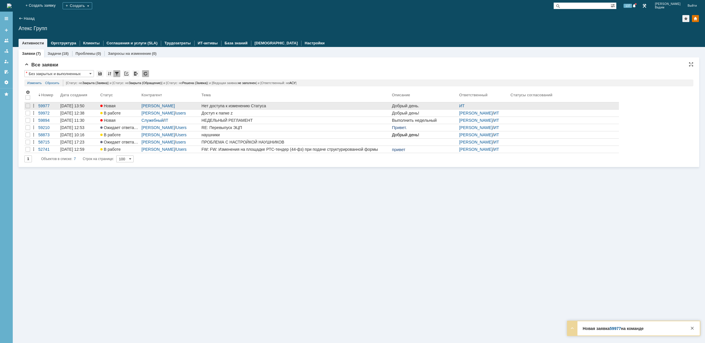
click at [261, 106] on div "Нет доступа к изменению Статуса" at bounding box center [295, 105] width 188 height 5
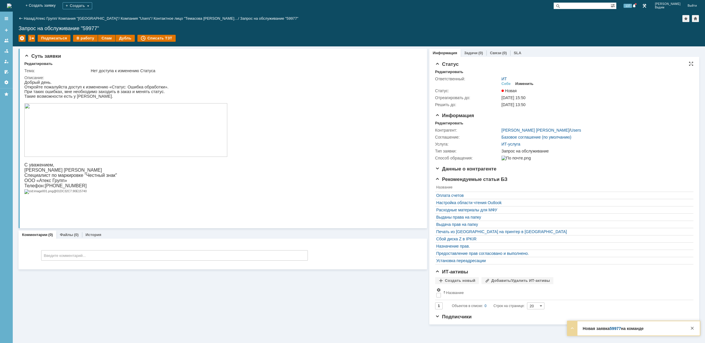
click at [529, 83] on div "Изменить" at bounding box center [524, 83] width 18 height 5
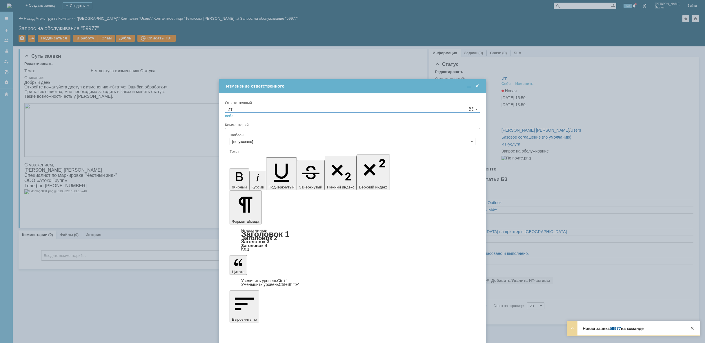
click at [444, 107] on input "ИТ" at bounding box center [352, 109] width 255 height 7
click at [244, 157] on span "АСУ" at bounding box center [352, 157] width 250 height 5
type input "АСУ"
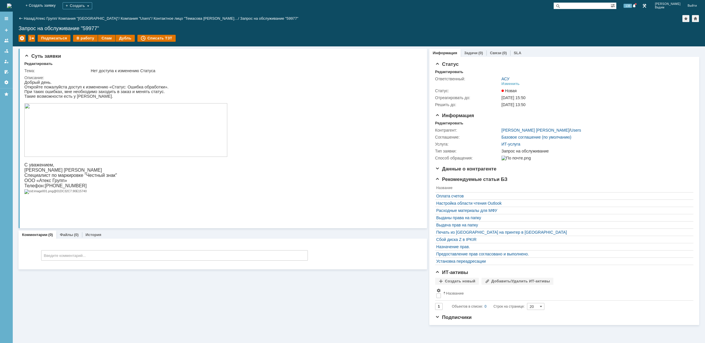
click at [12, 4] on img at bounding box center [9, 5] width 5 height 5
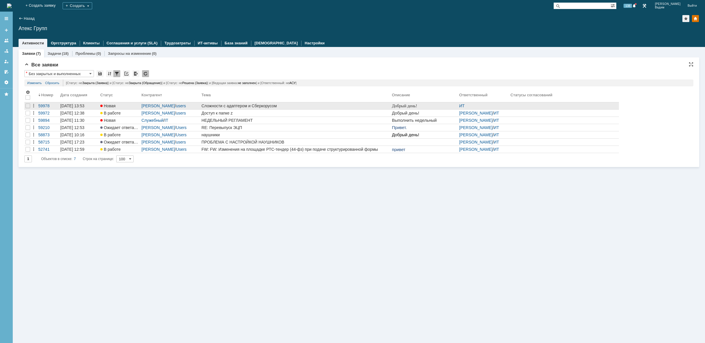
click at [338, 107] on div "Сложности с адаптером и Сберкорусом" at bounding box center [295, 105] width 188 height 5
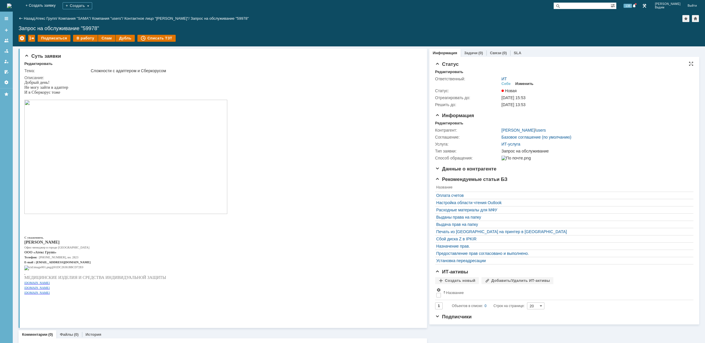
click at [528, 85] on div "Изменить" at bounding box center [524, 83] width 18 height 5
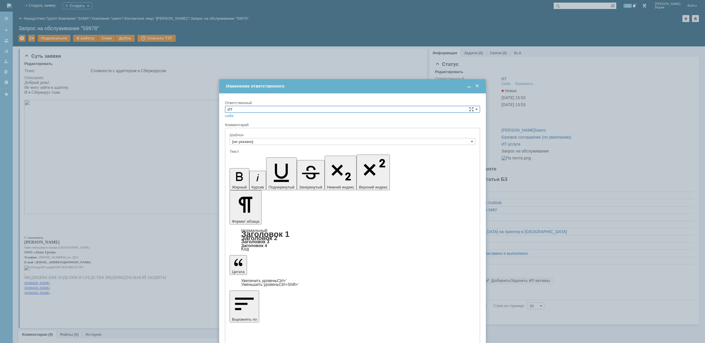
click at [408, 110] on input "ИТ" at bounding box center [352, 109] width 255 height 7
click at [299, 157] on span "АСУ" at bounding box center [352, 157] width 250 height 5
type input "АСУ"
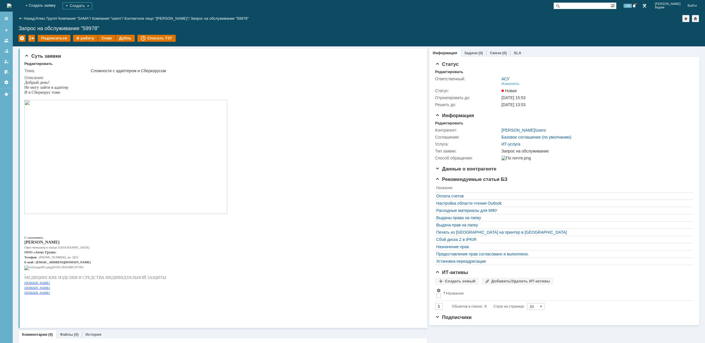
click at [12, 6] on img at bounding box center [9, 5] width 5 height 5
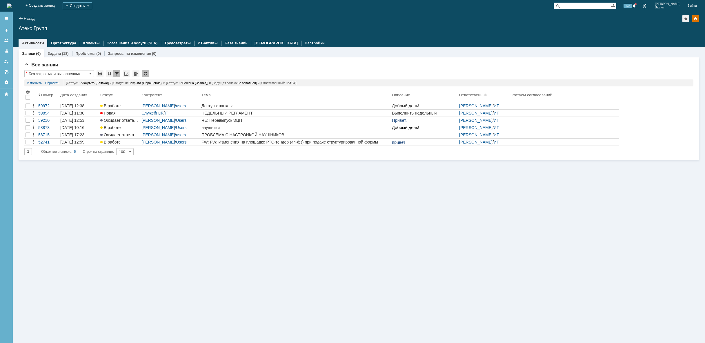
click at [12, 7] on img at bounding box center [9, 5] width 5 height 5
click at [12, 6] on img at bounding box center [9, 5] width 5 height 5
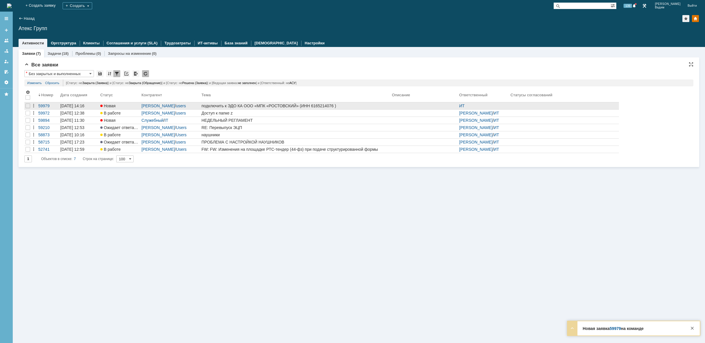
click at [263, 102] on link "подключить к ЭДО КА ООО «МПК «РОСТОВСКИЙ» (ИНН 6165214076 )" at bounding box center [295, 105] width 190 height 7
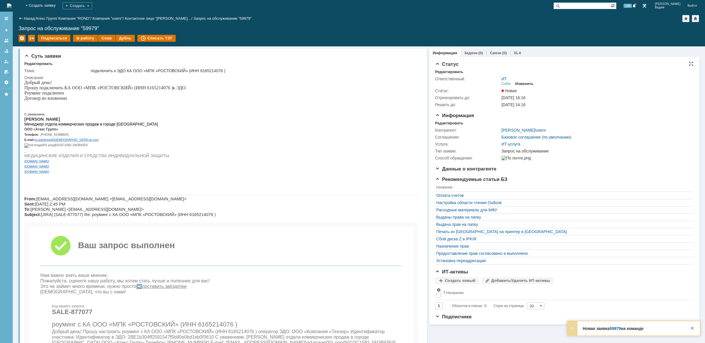
click at [528, 84] on div "Изменить" at bounding box center [524, 83] width 18 height 5
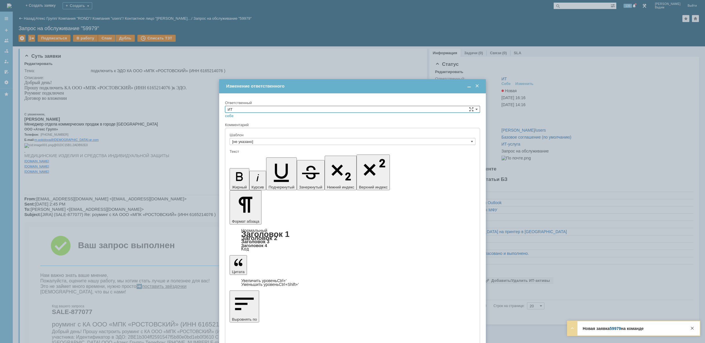
click at [281, 107] on input "ИТ" at bounding box center [352, 109] width 255 height 7
type input "АСУ"
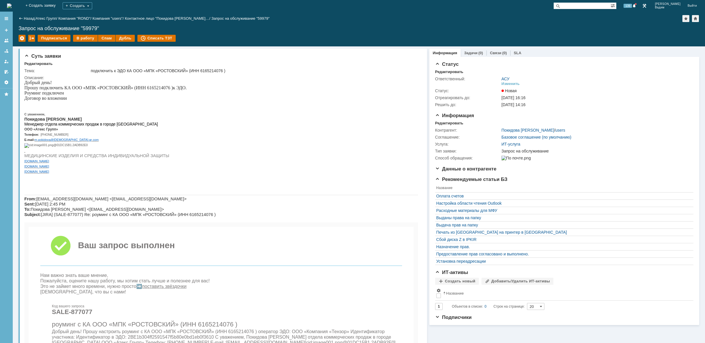
click at [12, 4] on img at bounding box center [9, 5] width 5 height 5
